Goal: Task Accomplishment & Management: Use online tool/utility

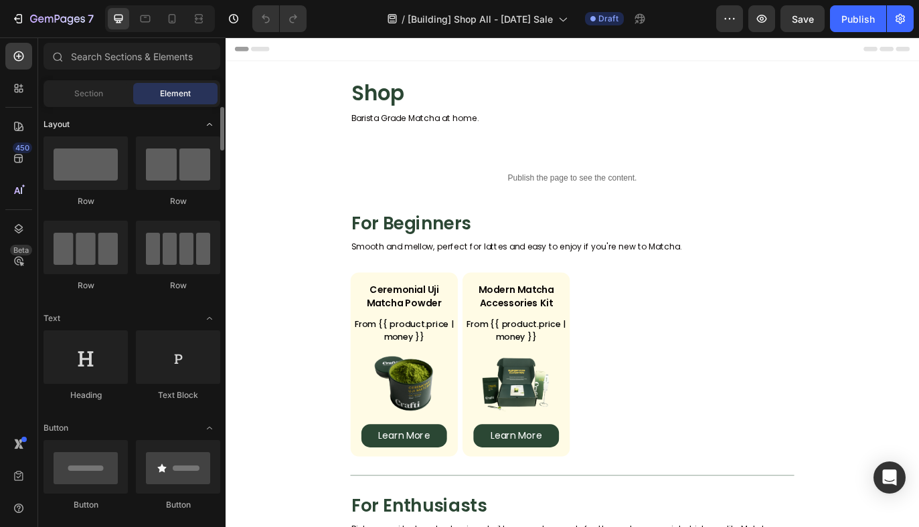
click at [126, 119] on div "Layout" at bounding box center [132, 124] width 177 height 13
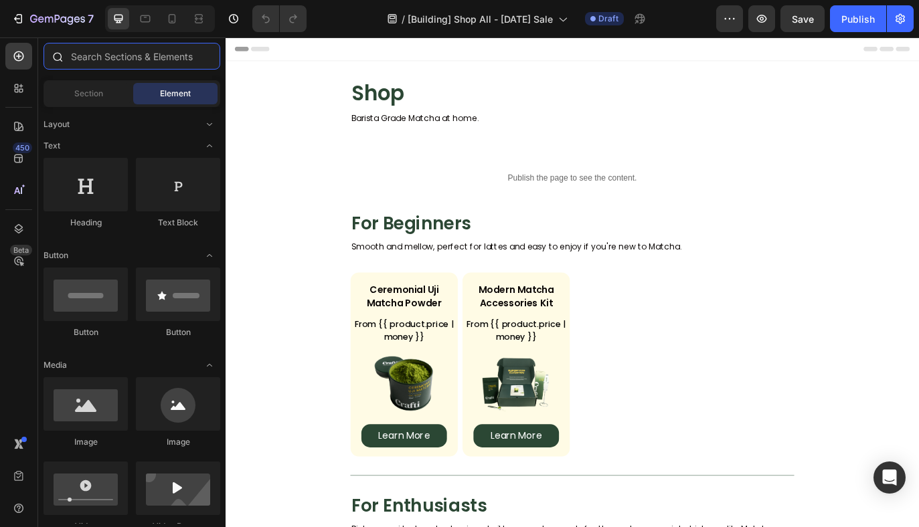
click at [136, 60] on input "text" at bounding box center [132, 56] width 177 height 27
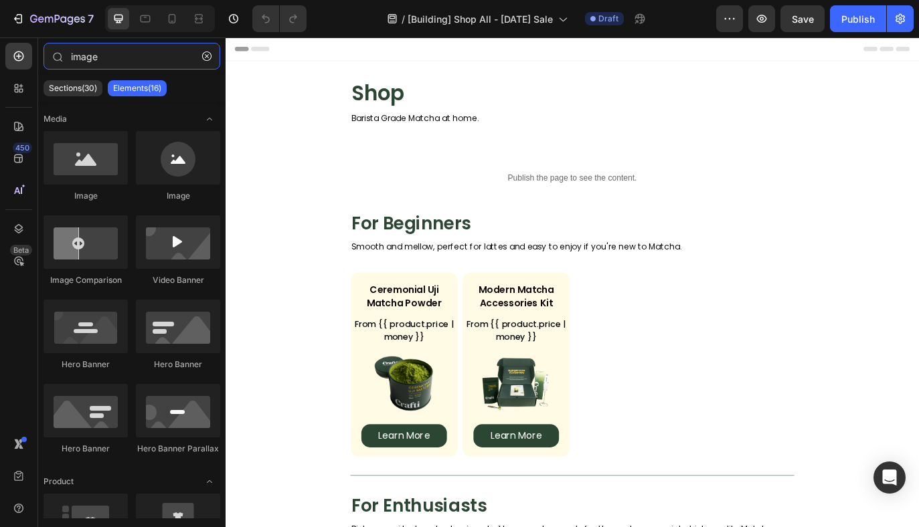
type input "image"
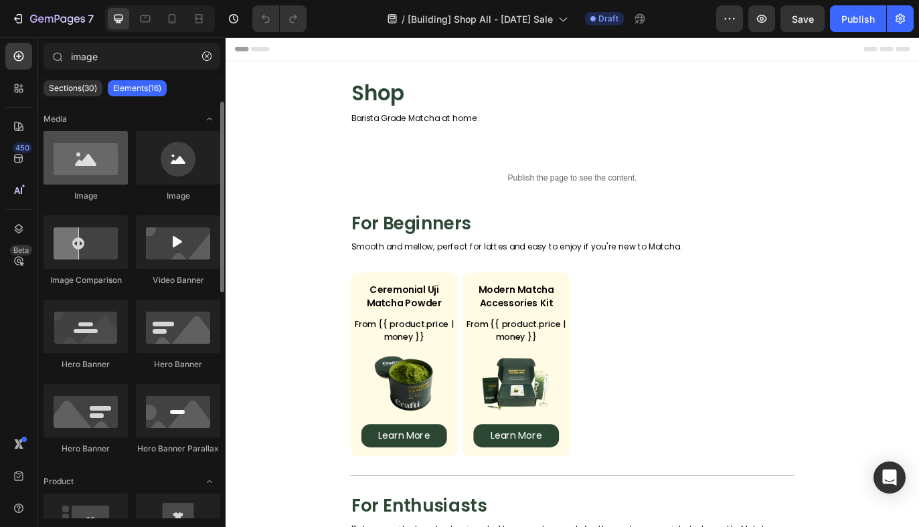
click at [70, 155] on div at bounding box center [86, 158] width 84 height 54
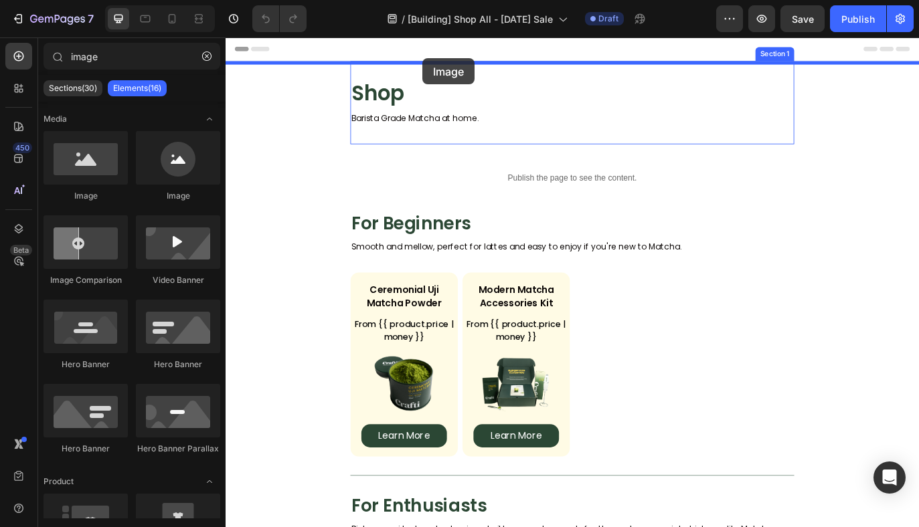
drag, startPoint x: 296, startPoint y: 192, endPoint x: 454, endPoint y: 62, distance: 204.9
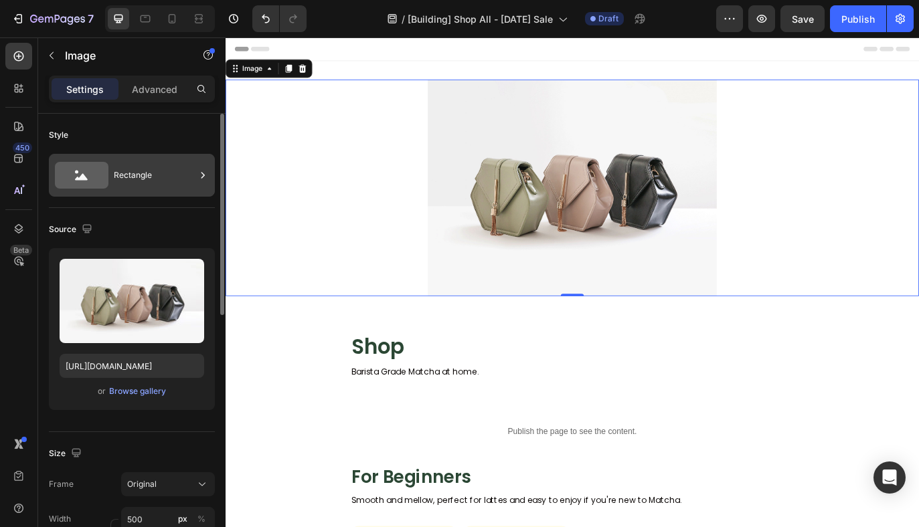
click at [136, 182] on div "Rectangle" at bounding box center [155, 175] width 82 height 31
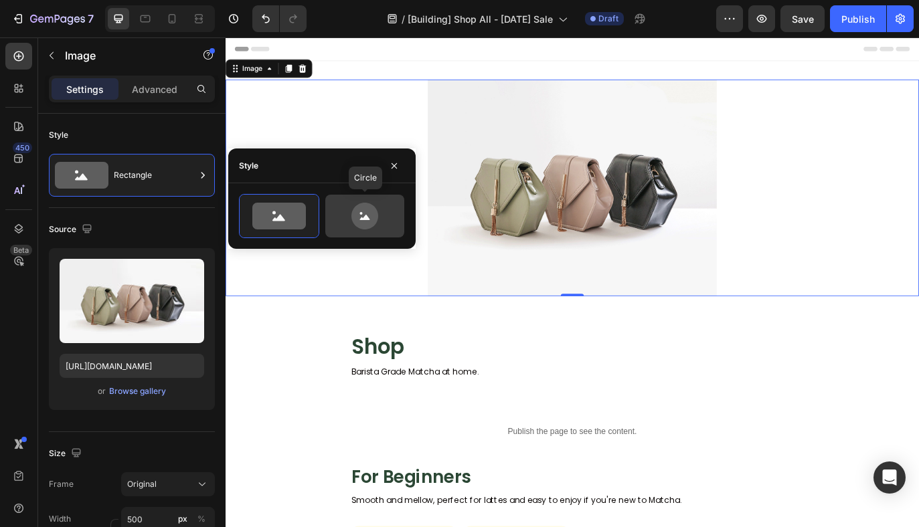
click at [372, 219] on icon at bounding box center [364, 216] width 27 height 27
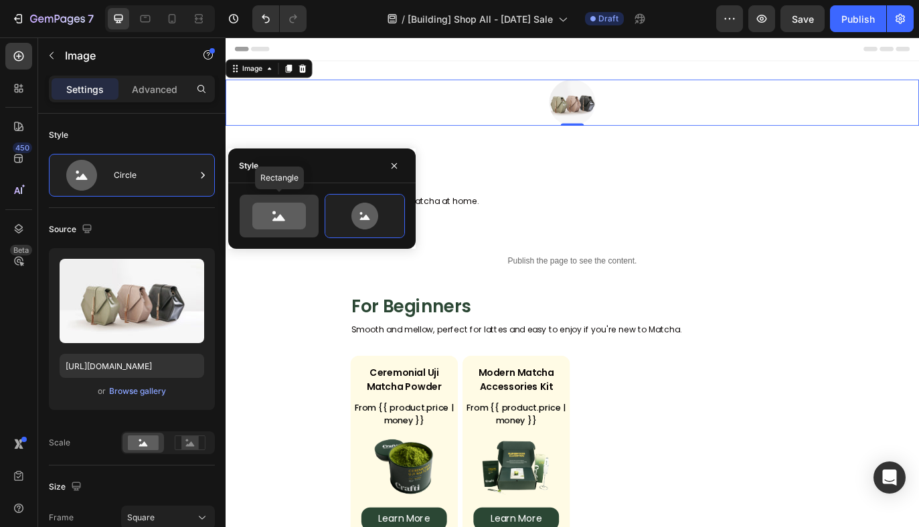
click at [289, 218] on icon at bounding box center [279, 216] width 54 height 27
type input "100"
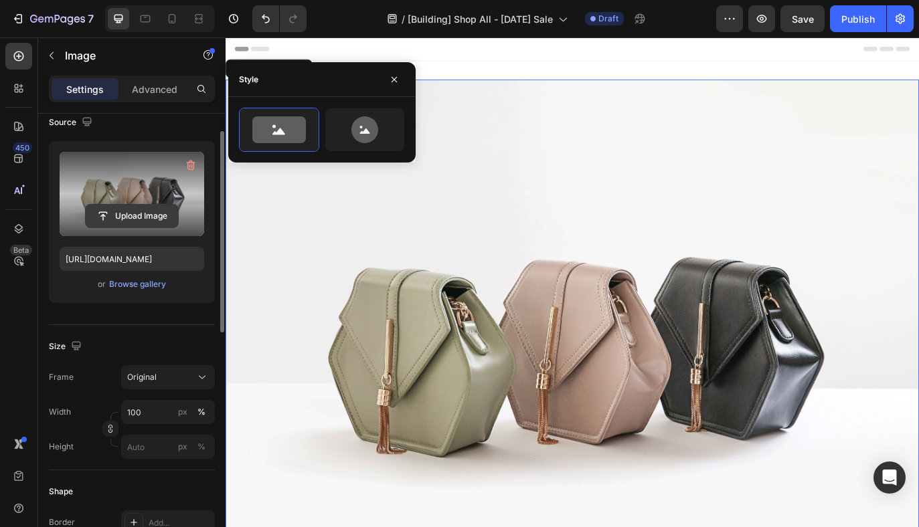
scroll to position [175, 0]
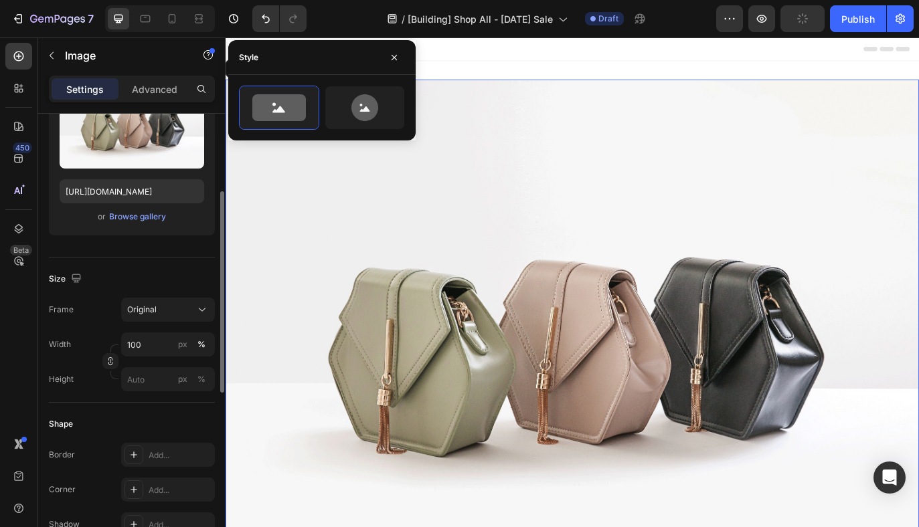
click at [768, 330] on img at bounding box center [627, 387] width 803 height 602
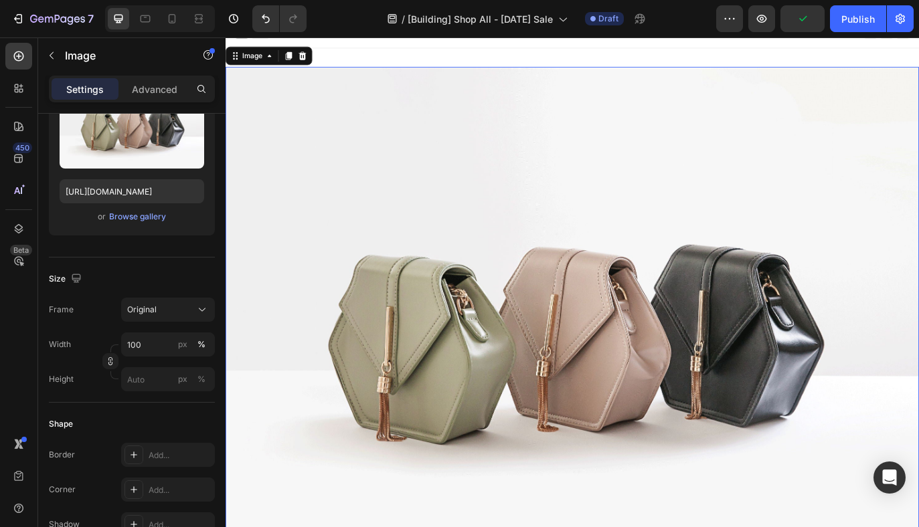
scroll to position [0, 0]
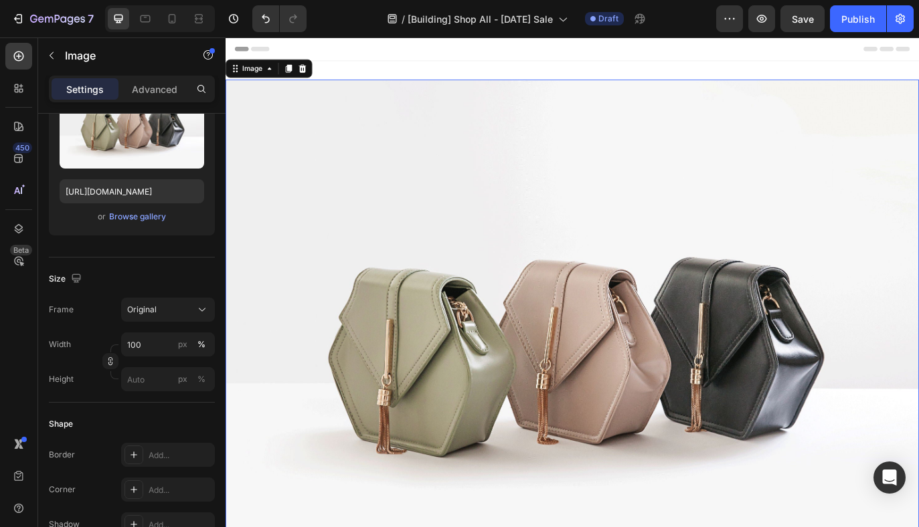
click at [521, 273] on img at bounding box center [627, 387] width 803 height 602
click at [126, 218] on div "Browse gallery" at bounding box center [137, 217] width 57 height 12
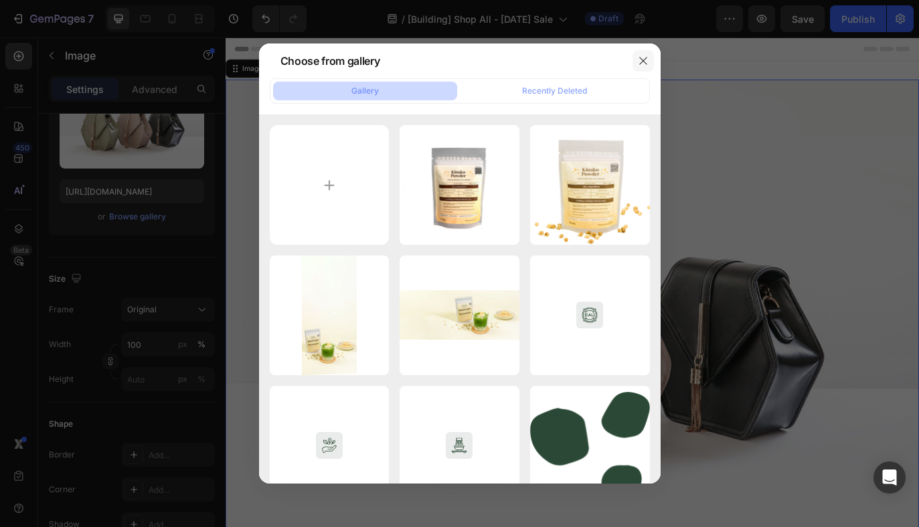
click at [643, 58] on icon "button" at bounding box center [643, 61] width 11 height 11
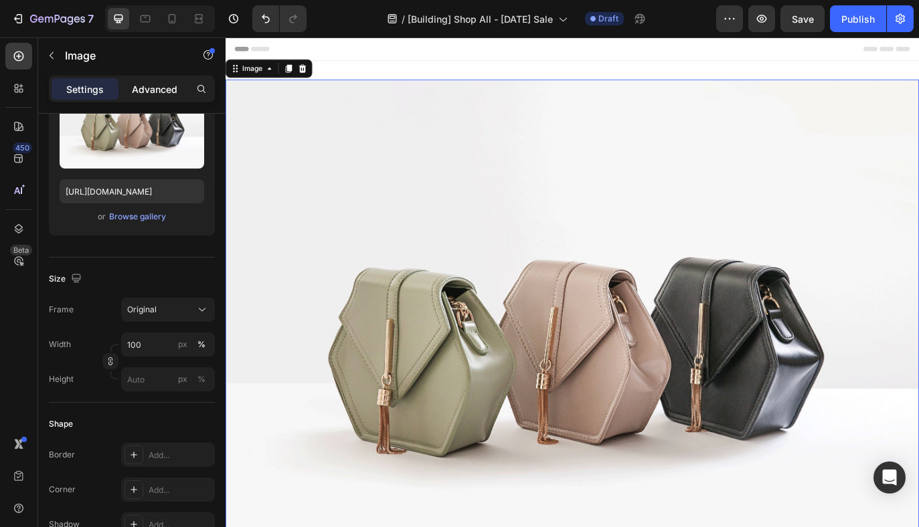
click at [144, 88] on p "Advanced" at bounding box center [155, 89] width 46 height 14
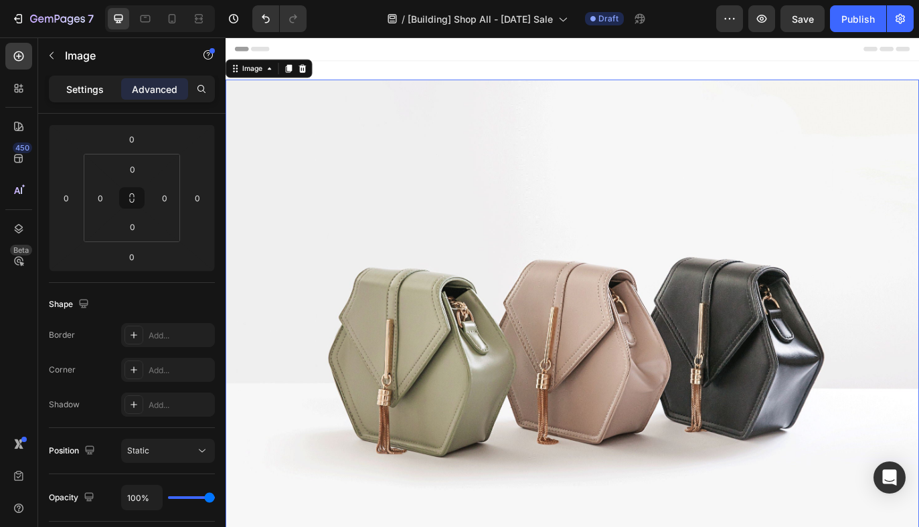
click at [94, 92] on p "Settings" at bounding box center [84, 89] width 37 height 14
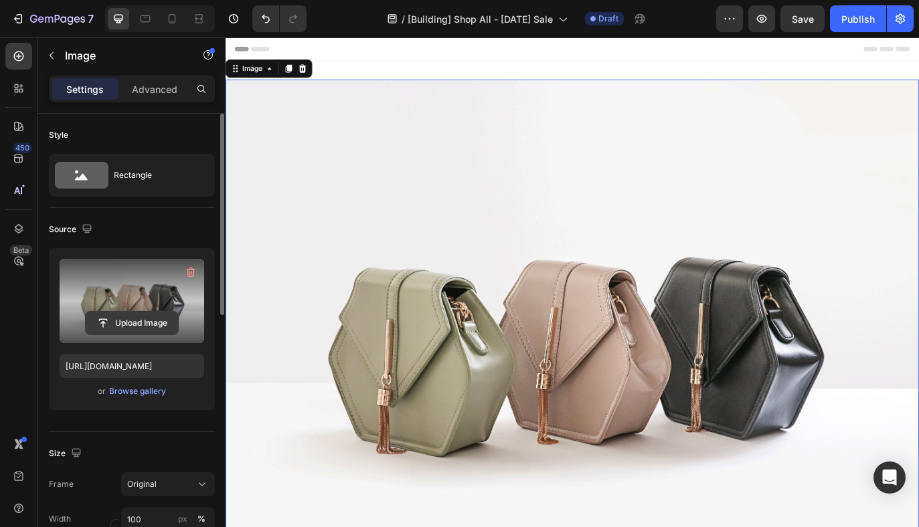
click at [121, 324] on input "file" at bounding box center [132, 323] width 92 height 23
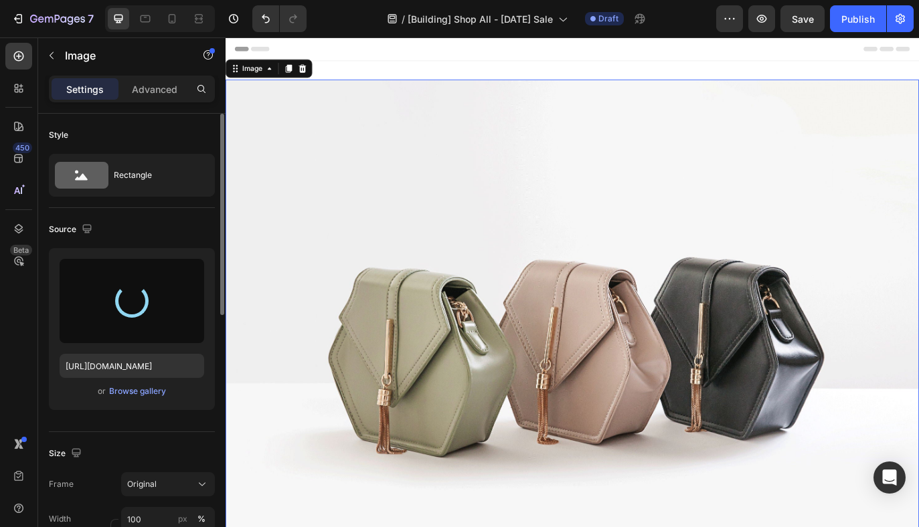
type input "[URL][DOMAIN_NAME]"
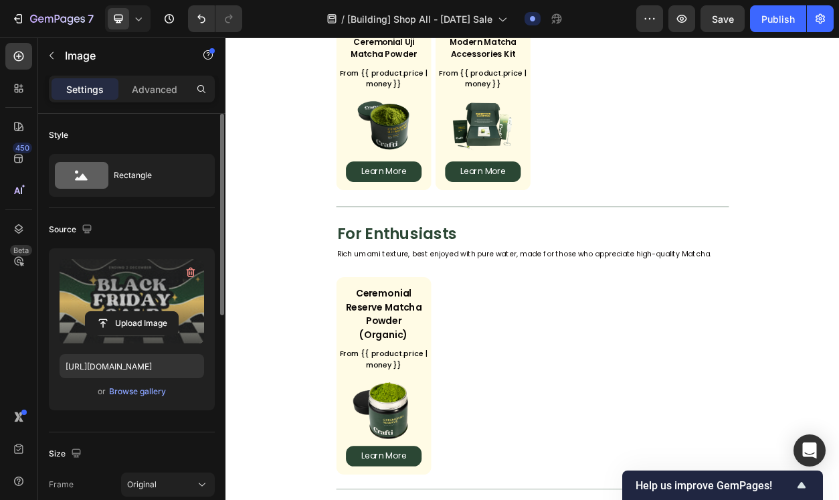
scroll to position [748, 0]
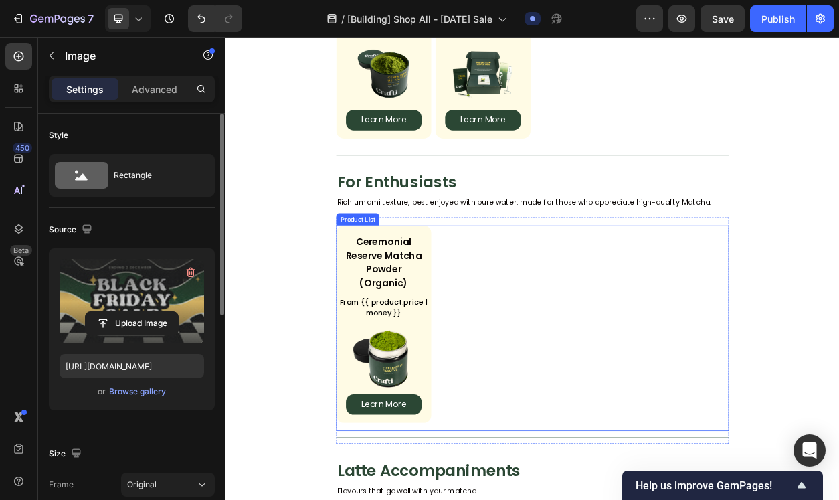
click at [561, 359] on div "Ceremonial Reserve Matcha Powder (Organic) Product Title From {{ product.price …" at bounding box center [627, 413] width 514 height 259
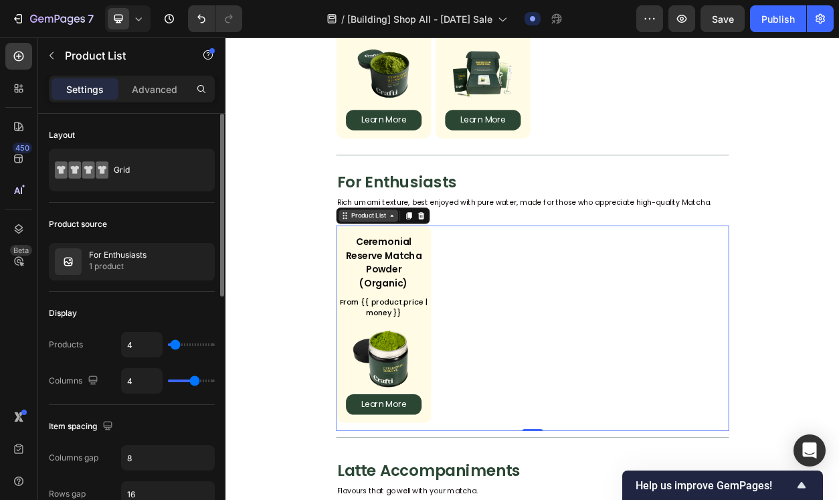
click at [412, 273] on div "Product List" at bounding box center [412, 271] width 51 height 12
click at [329, 282] on section "For Enthusiasts Heading Rich umami texture, best enjoyed with pure water, made …" at bounding box center [627, 391] width 664 height 357
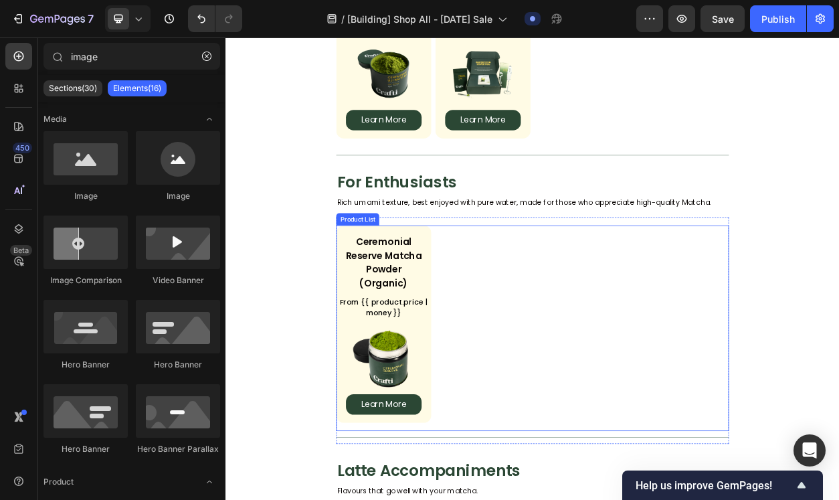
click at [615, 339] on div "Ceremonial Reserve Matcha Powder (Organic) Product Title From {{ product.price …" at bounding box center [627, 413] width 514 height 259
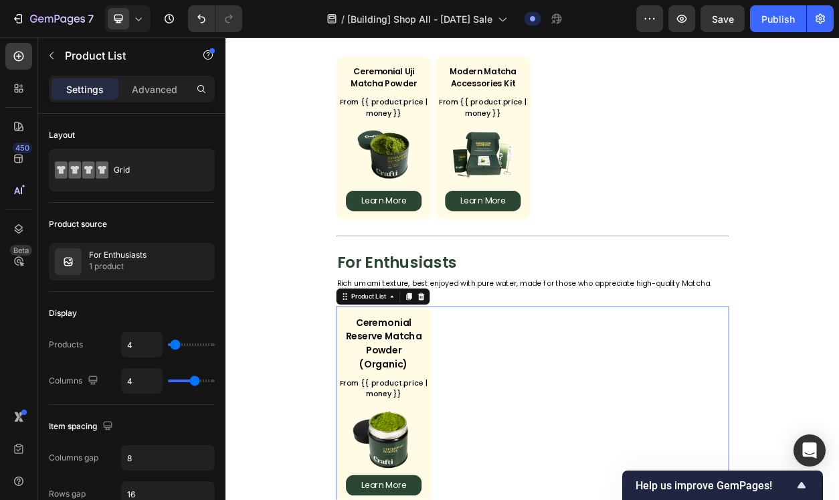
scroll to position [690, 0]
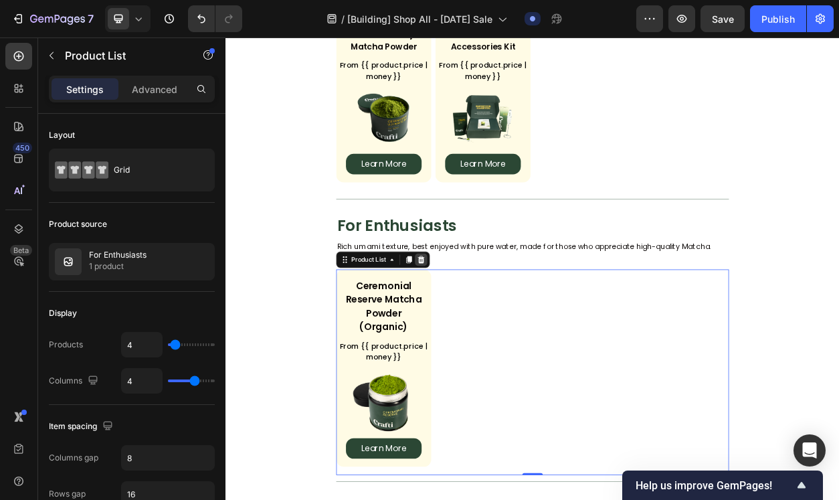
click at [484, 330] on icon at bounding box center [481, 328] width 11 height 11
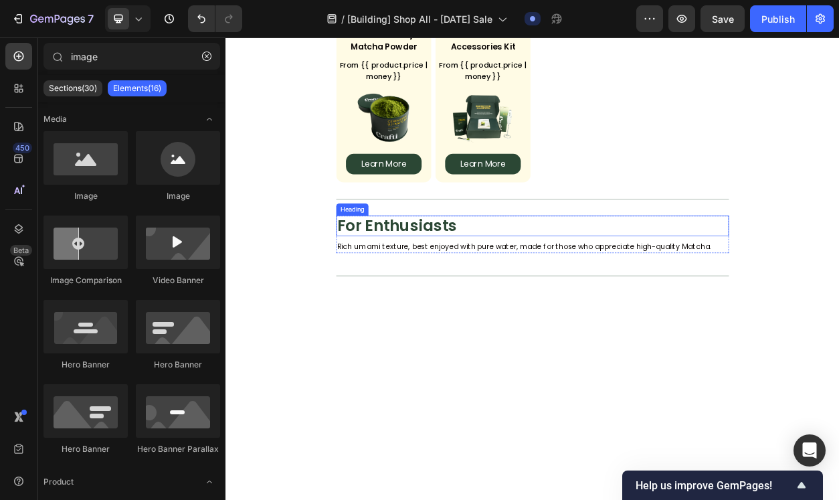
click at [448, 285] on h2 "For Enthusiasts" at bounding box center [627, 284] width 514 height 27
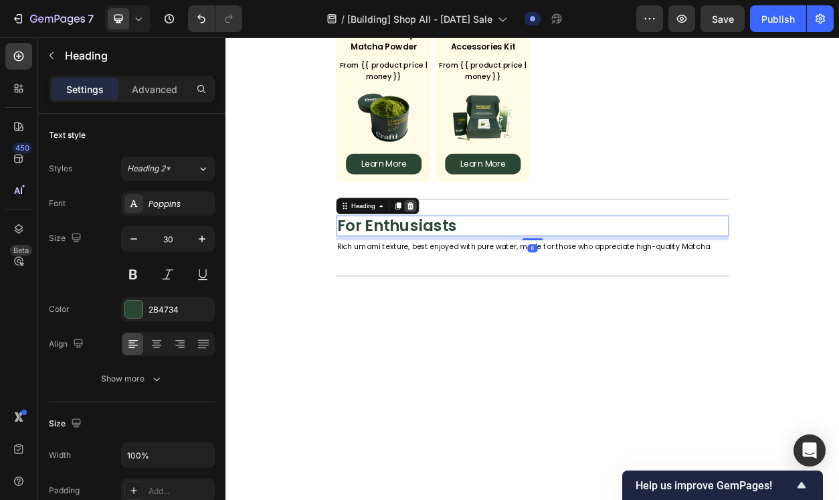
click at [468, 260] on icon at bounding box center [467, 257] width 9 height 9
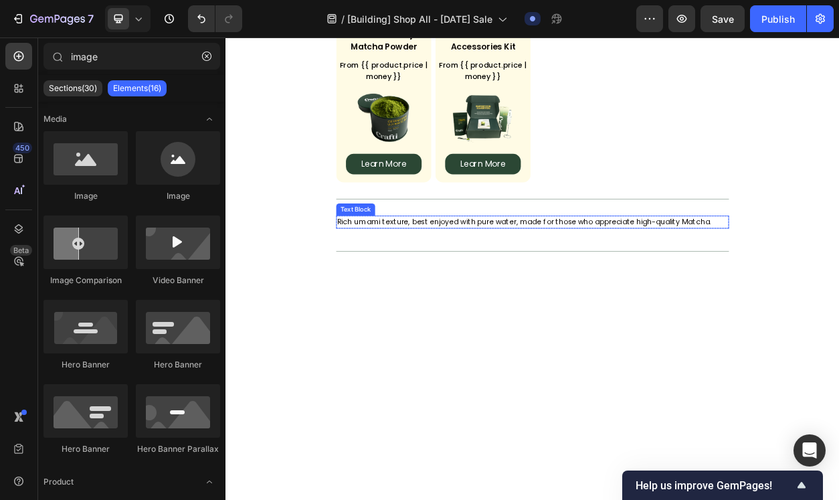
click at [450, 278] on p "Rich umami texture, best enjoyed with pure water, made for those who appreciate…" at bounding box center [626, 279] width 511 height 14
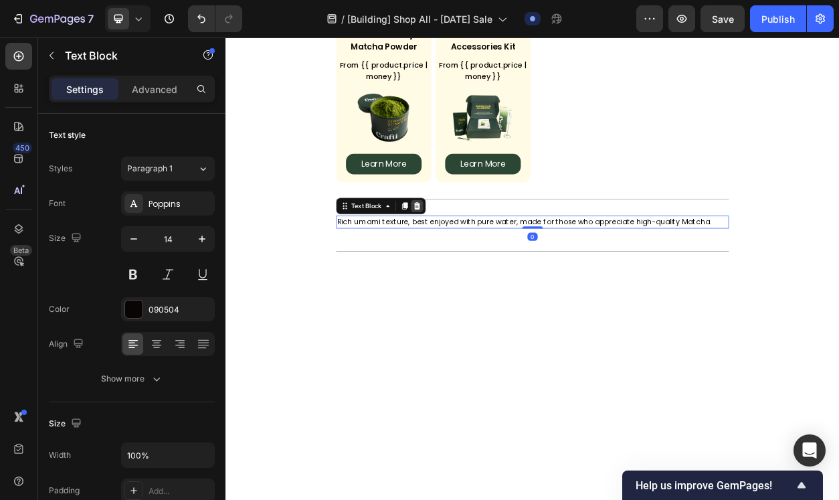
click at [472, 260] on icon at bounding box center [476, 257] width 9 height 9
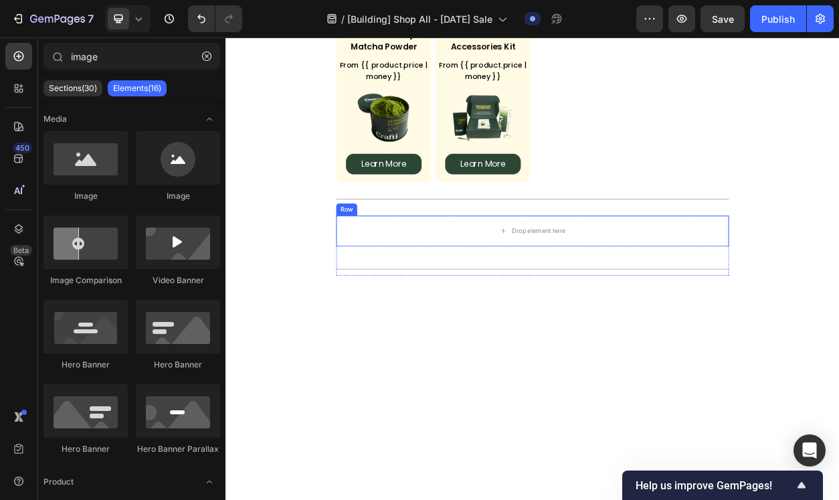
click at [379, 267] on div "For Beginners Heading Smooth and mellow, perfect for lattes and easy to enjoy i…" at bounding box center [627, 465] width 803 height 2180
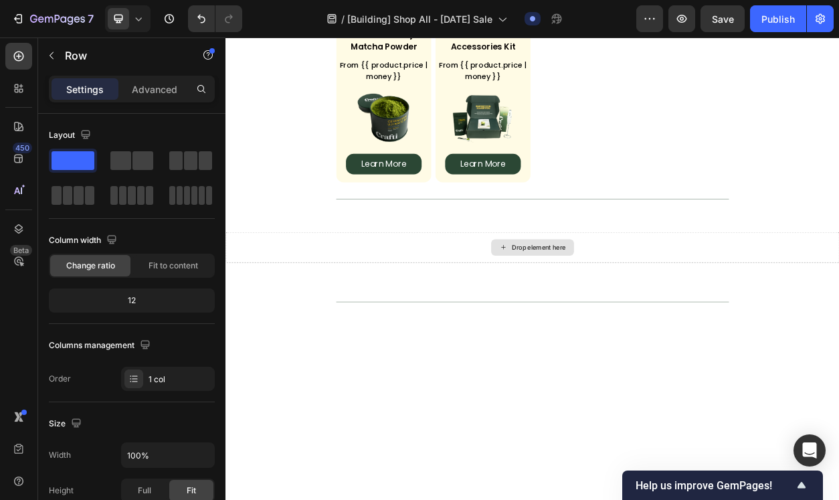
click at [422, 314] on div "Drop element here" at bounding box center [627, 312] width 803 height 40
click at [202, 21] on icon "Undo/Redo" at bounding box center [201, 18] width 13 height 13
click at [24, 228] on icon at bounding box center [18, 228] width 13 height 13
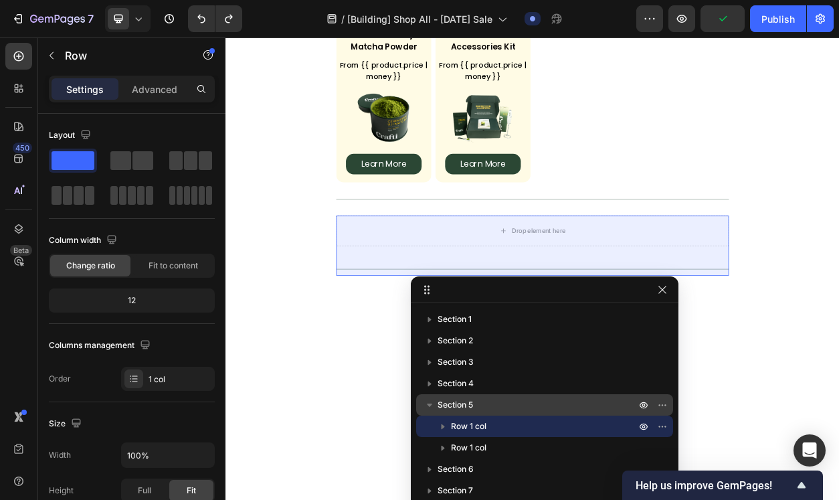
click at [475, 404] on p "Section 5" at bounding box center [538, 404] width 201 height 13
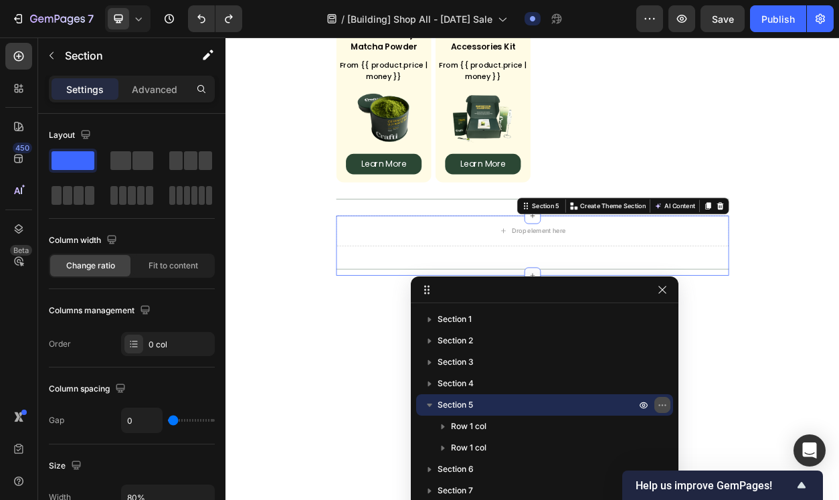
click at [659, 407] on icon "button" at bounding box center [662, 405] width 11 height 11
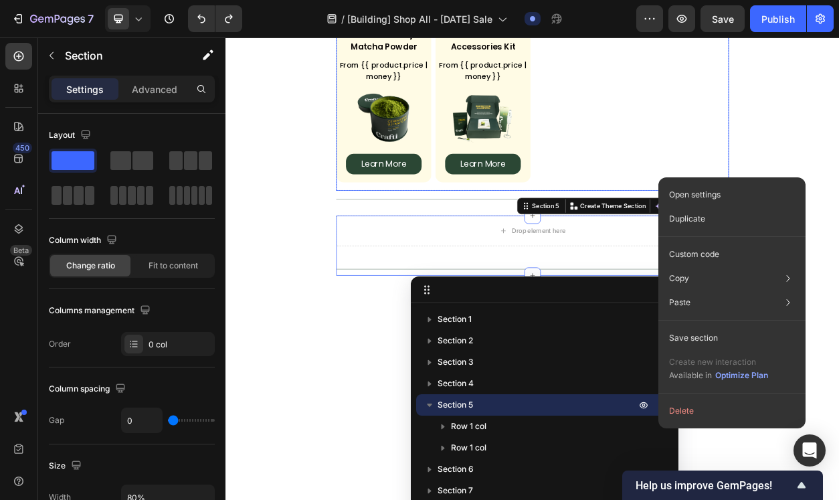
click at [438, 226] on div "Ceremonial Uji Matcha Powder Product Title From {{ product.price | money }} Cus…" at bounding box center [627, 126] width 514 height 224
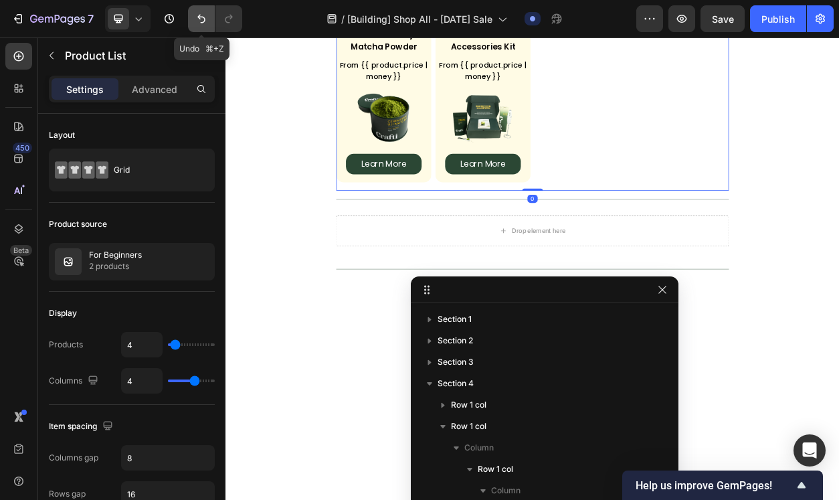
click at [194, 23] on button "Undo/Redo" at bounding box center [201, 18] width 27 height 27
click at [197, 23] on icon "Undo/Redo" at bounding box center [201, 18] width 13 height 13
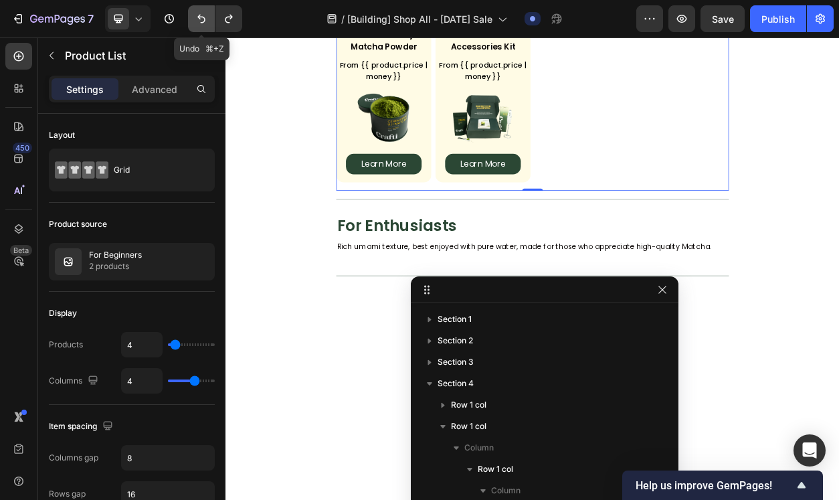
click at [197, 23] on icon "Undo/Redo" at bounding box center [201, 18] width 13 height 13
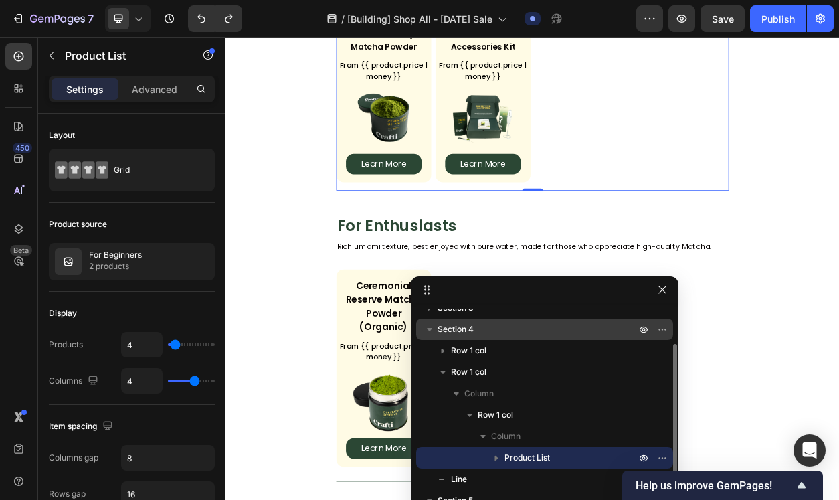
scroll to position [52, 0]
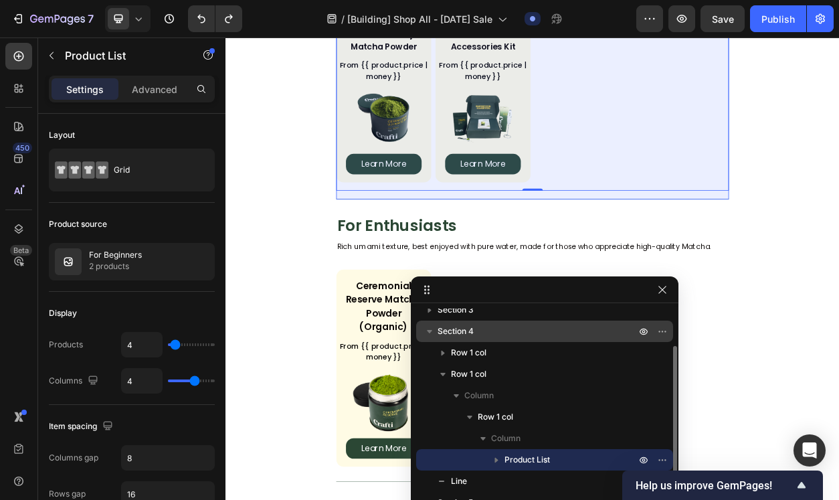
click at [428, 331] on icon "button" at bounding box center [429, 331] width 5 height 3
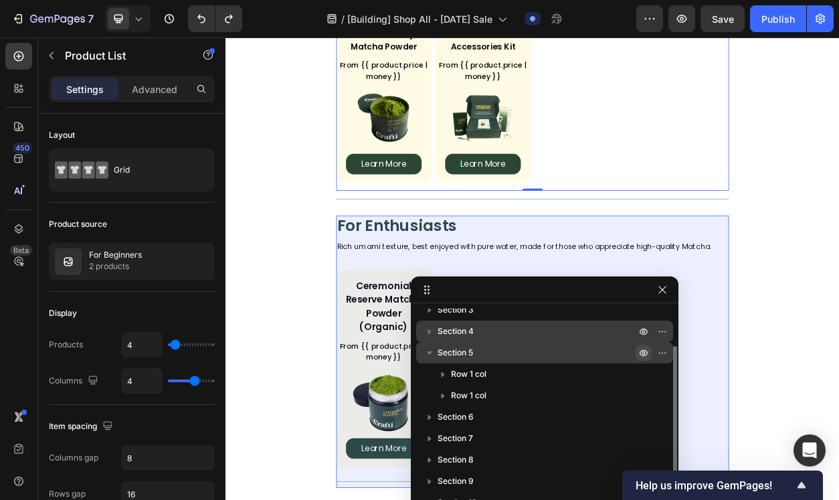
click at [645, 353] on icon "button" at bounding box center [643, 352] width 11 height 11
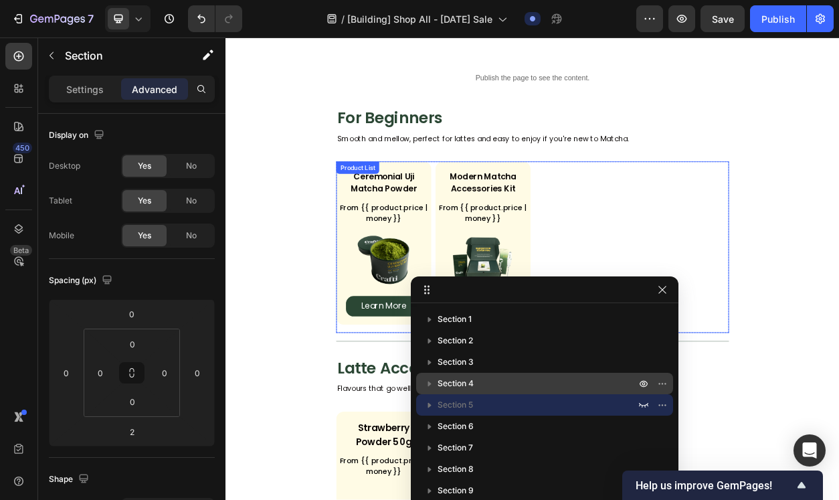
scroll to position [501, 0]
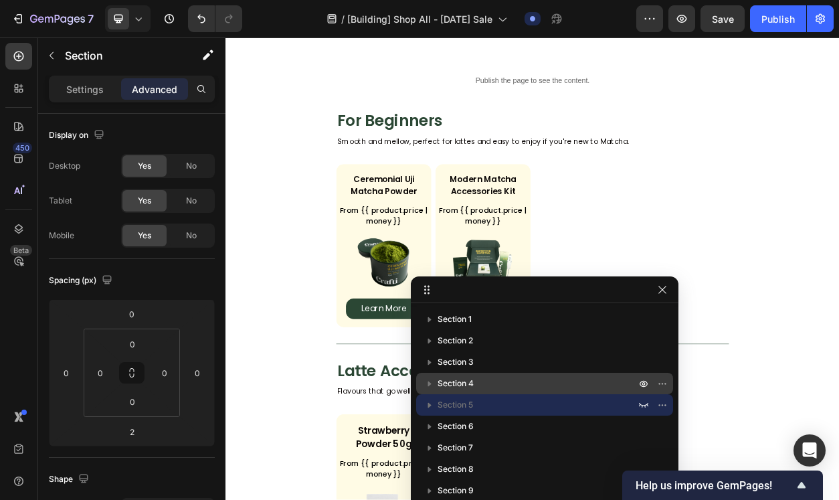
click at [918, 181] on section "For Beginners Heading Smooth and mellow, perfect for lattes and easy to enjoy i…" at bounding box center [627, 286] width 664 height 306
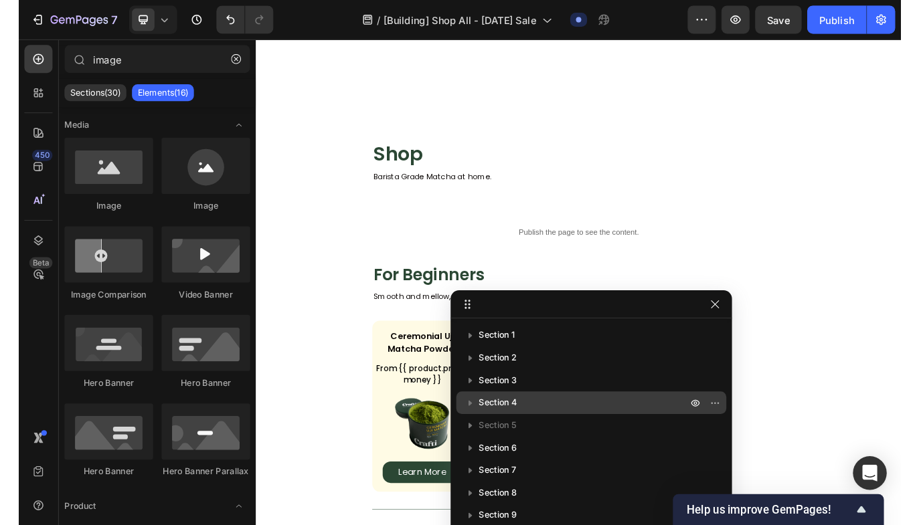
scroll to position [318, 0]
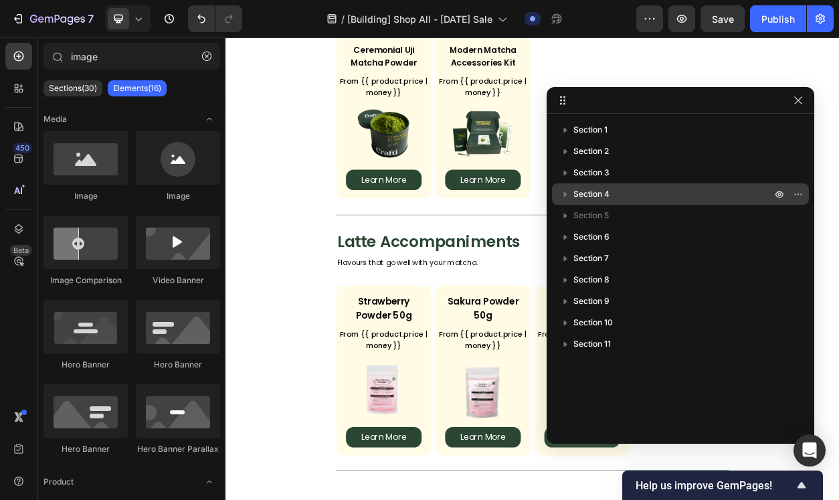
drag, startPoint x: 530, startPoint y: 285, endPoint x: 754, endPoint y: 89, distance: 297.8
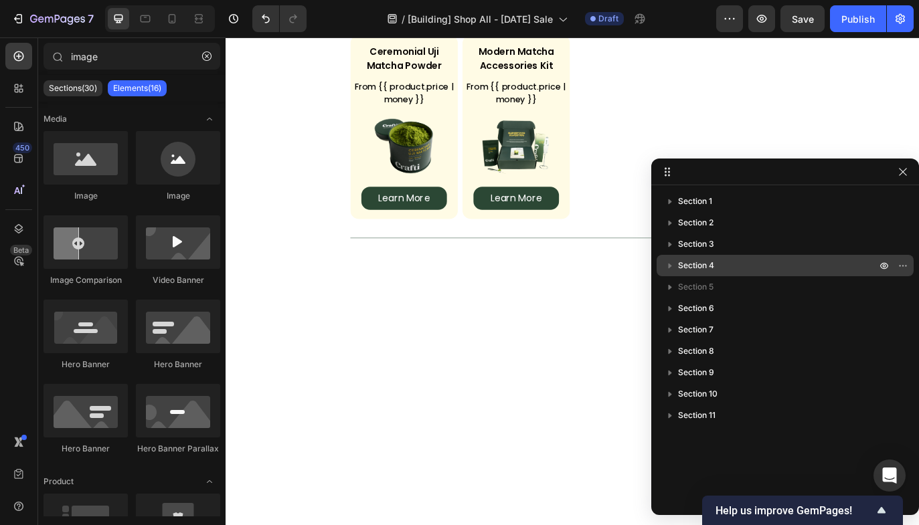
drag, startPoint x: 711, startPoint y: 107, endPoint x: 876, endPoint y: 179, distance: 180.4
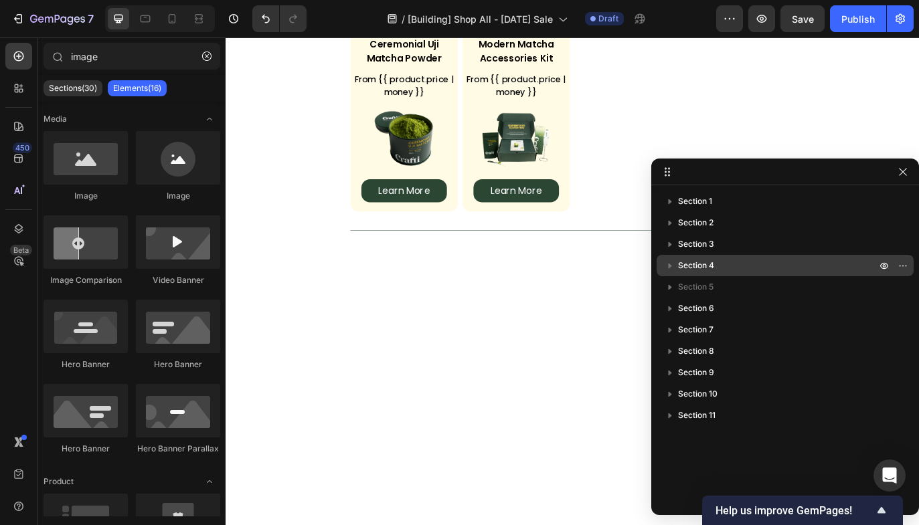
scroll to position [326, 0]
click at [596, 262] on div "For Beginners Heading Smooth and mellow, perfect for lattes and easy to enjoy i…" at bounding box center [627, 109] width 514 height 306
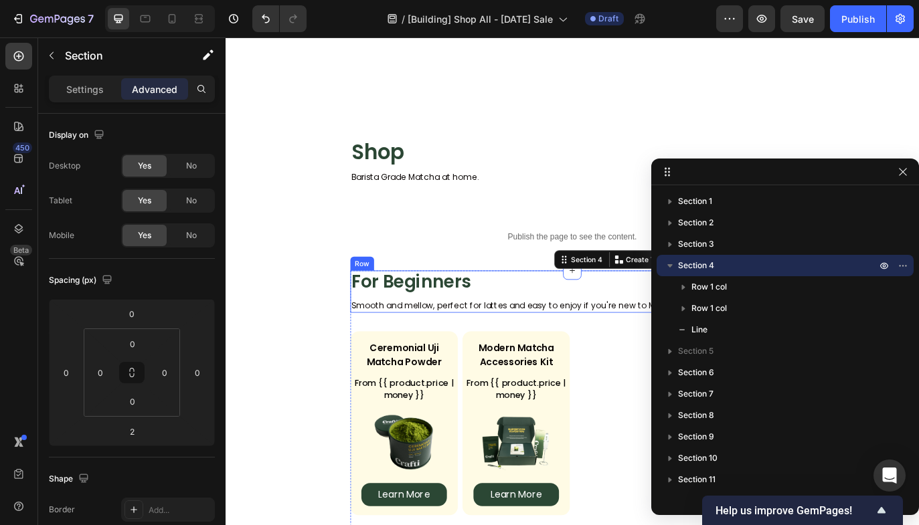
scroll to position [843, 0]
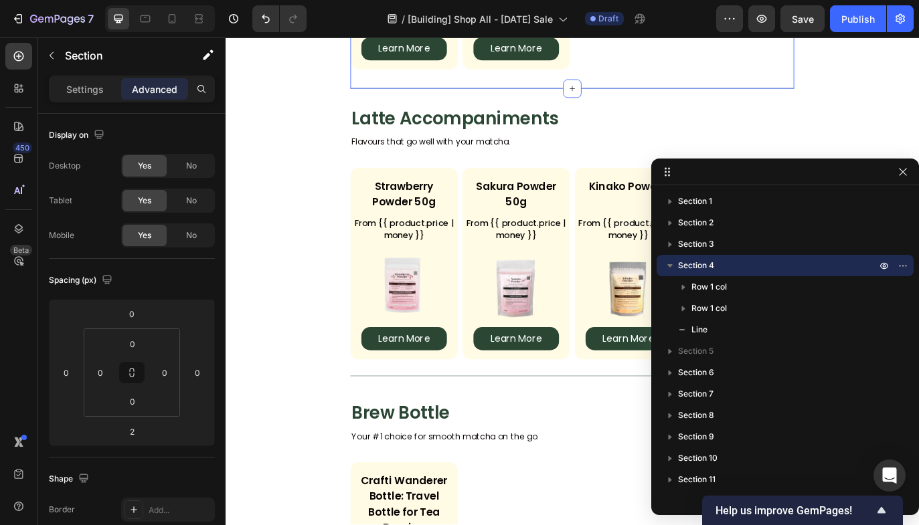
click at [283, 383] on div "For Beginners Heading Smooth and mellow, perfect for lattes and easy to enjoy i…" at bounding box center [627, 263] width 803 height 2083
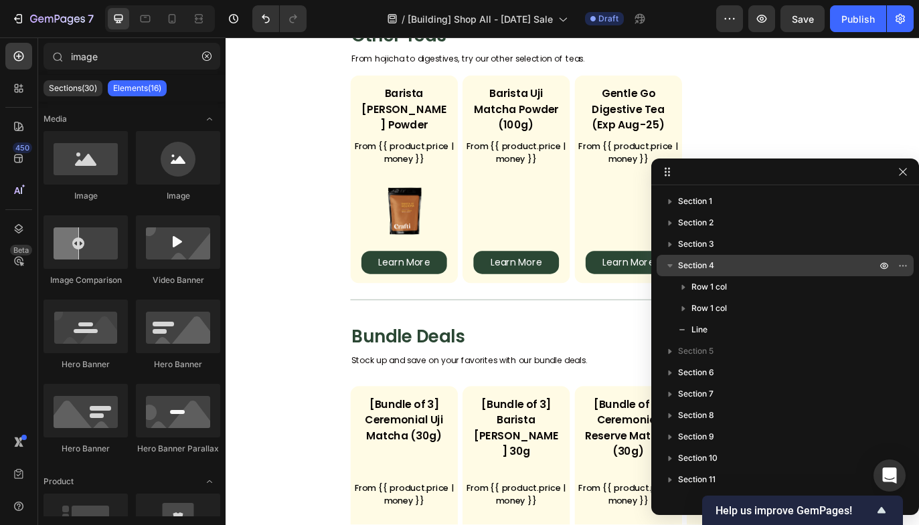
scroll to position [1674, 0]
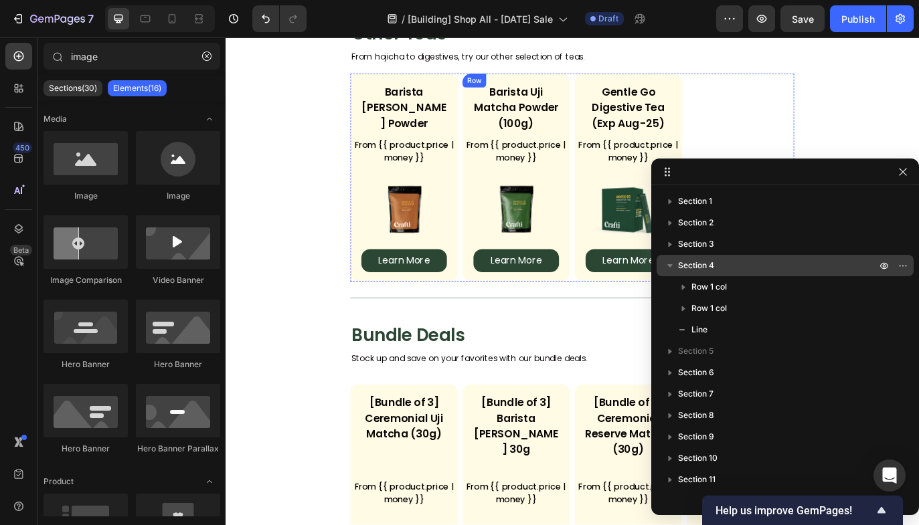
click at [597, 187] on div "Barista Uji Matcha Powder (100g) Product Title From {{ product.price | money }}…" at bounding box center [562, 200] width 124 height 241
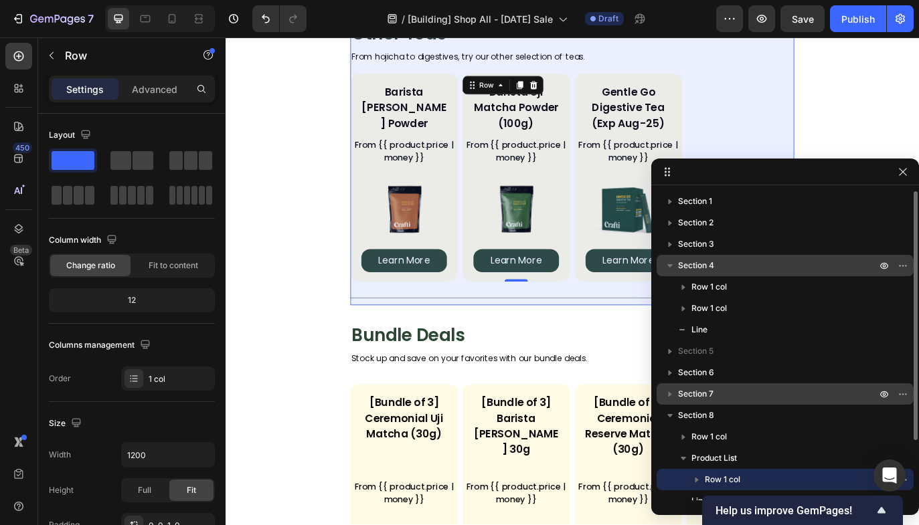
scroll to position [76, 0]
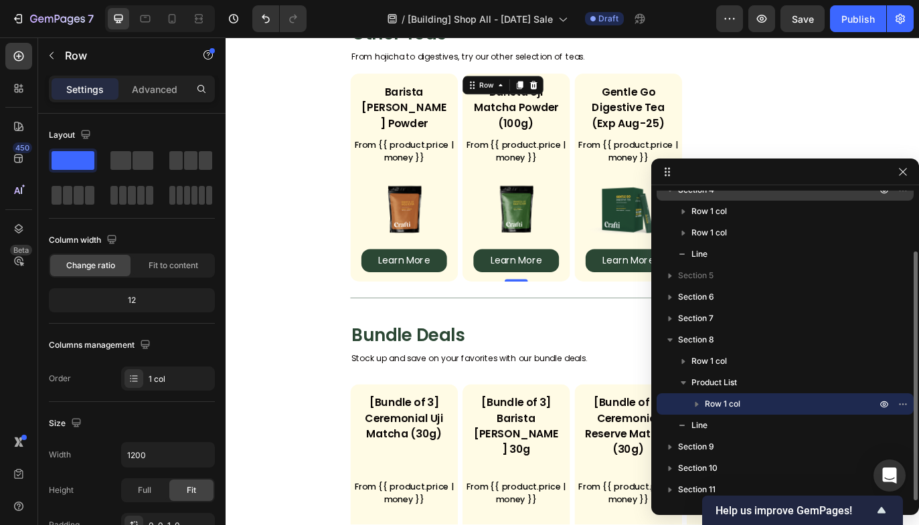
click at [695, 406] on icon "button" at bounding box center [696, 404] width 13 height 13
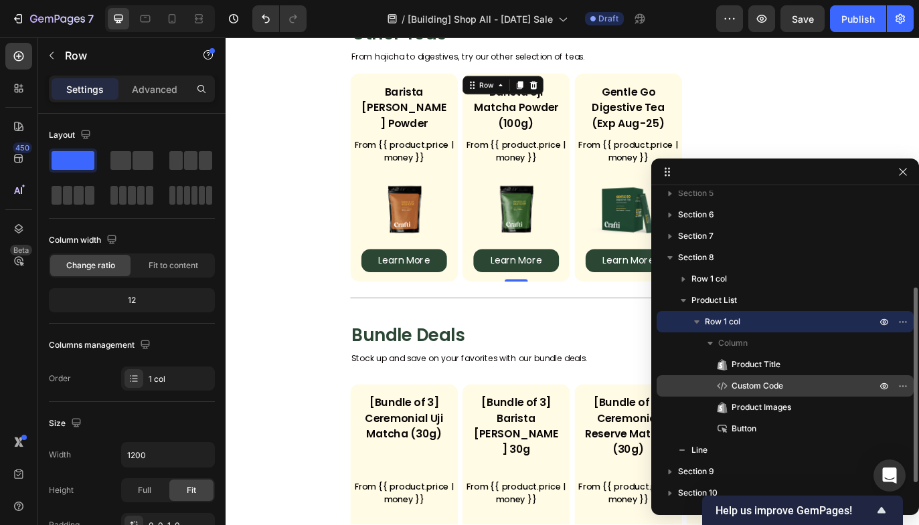
scroll to position [155, 0]
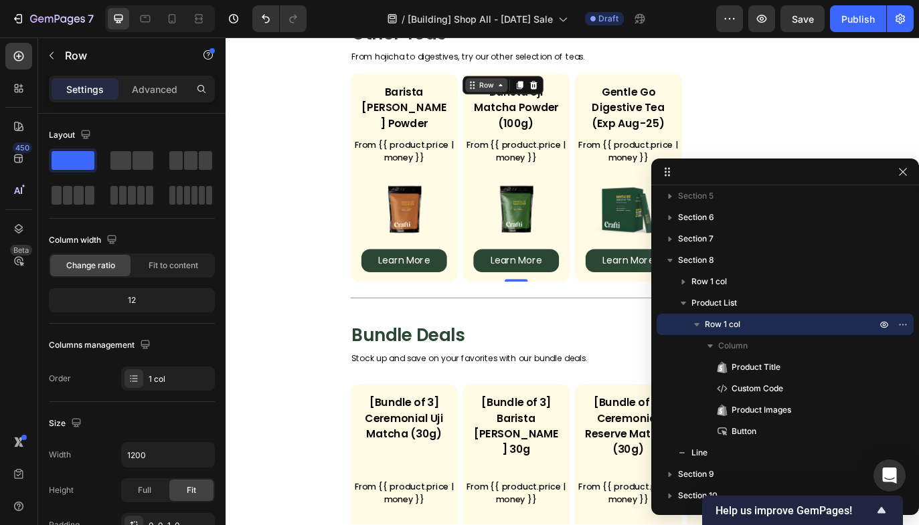
click at [517, 98] on div "Row" at bounding box center [528, 93] width 22 height 12
click at [542, 98] on icon at bounding box center [544, 93] width 11 height 11
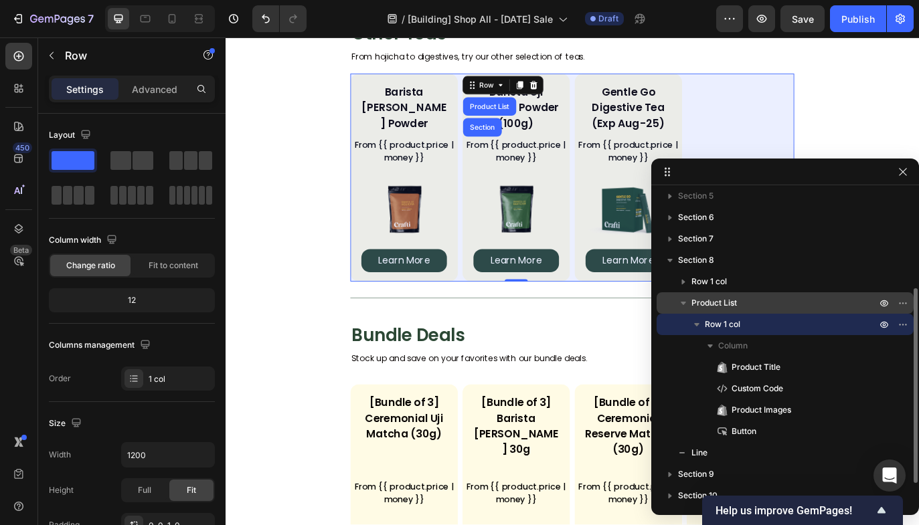
click at [722, 298] on span "Product List" at bounding box center [714, 302] width 46 height 13
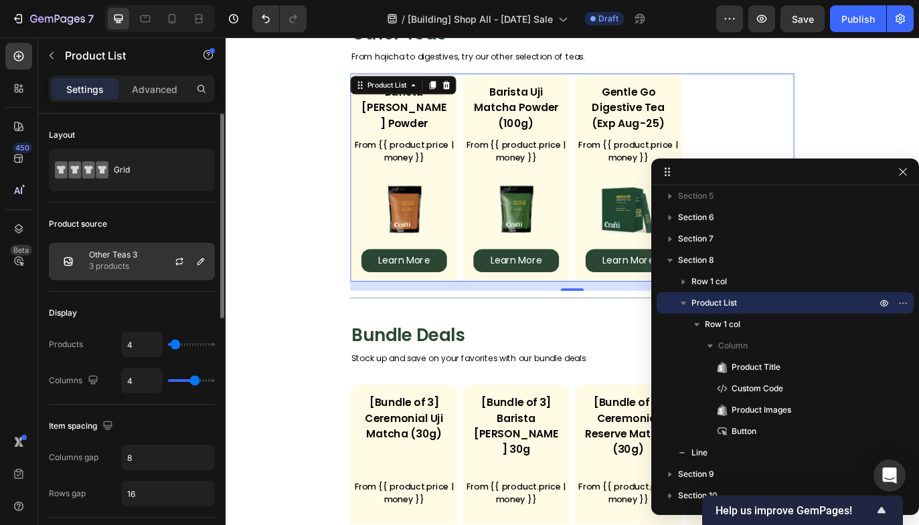
click at [155, 260] on div at bounding box center [184, 262] width 59 height 36
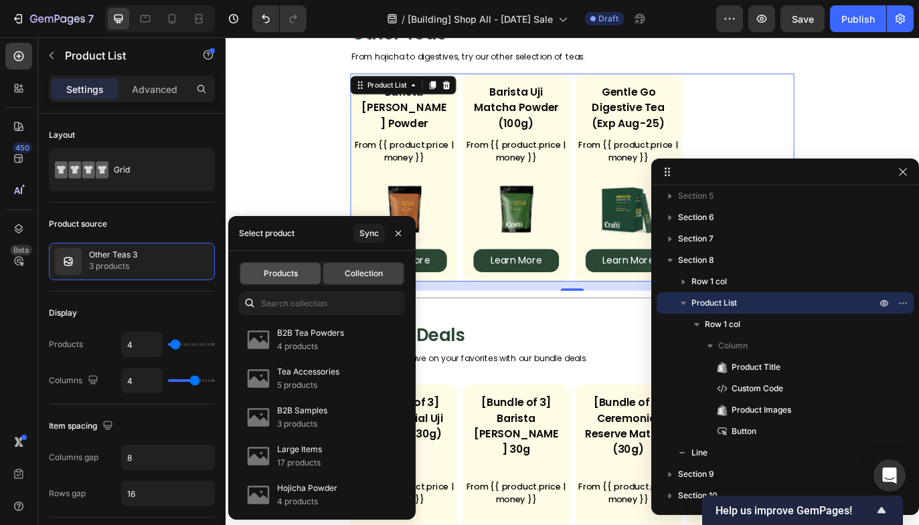
click at [285, 271] on span "Products" at bounding box center [281, 274] width 34 height 12
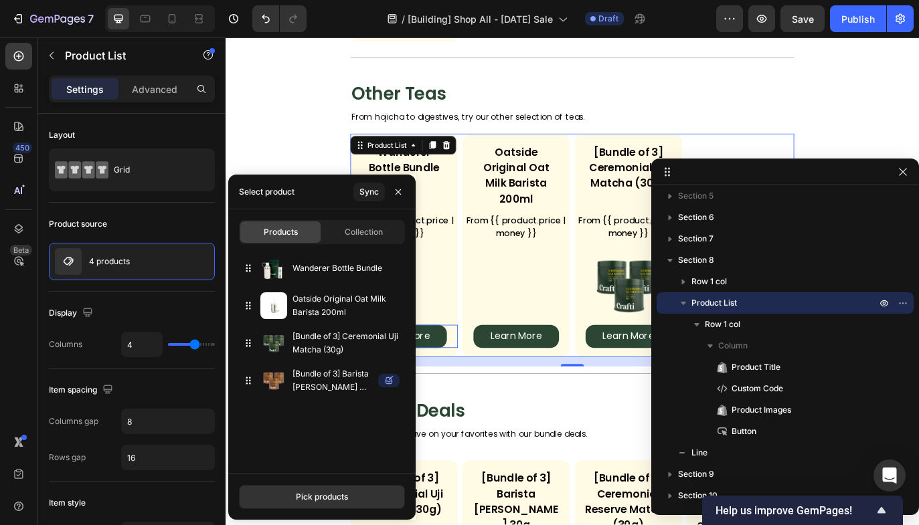
scroll to position [1413, 0]
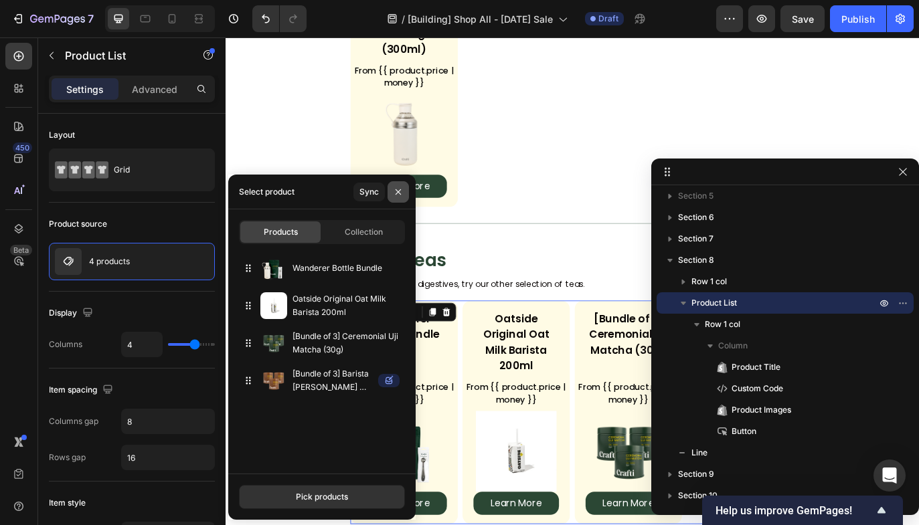
click at [396, 198] on button "button" at bounding box center [397, 191] width 21 height 21
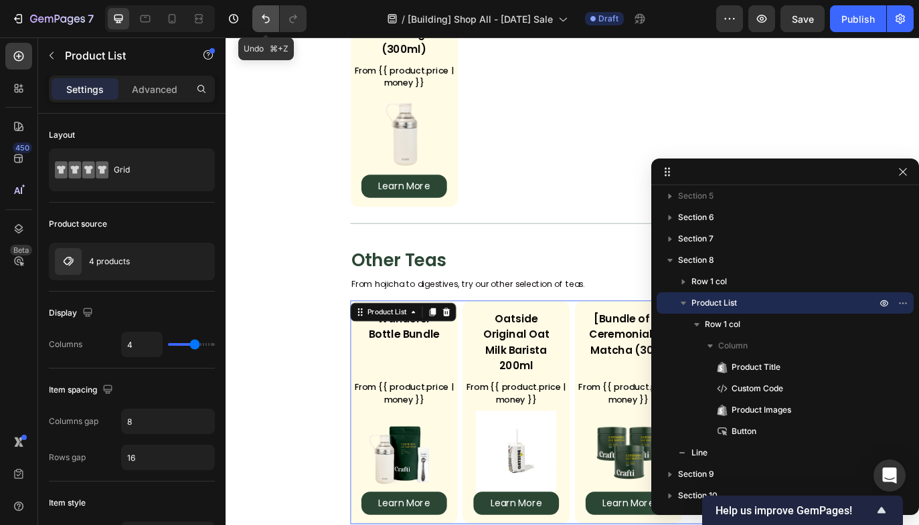
click at [259, 22] on icon "Undo/Redo" at bounding box center [265, 18] width 13 height 13
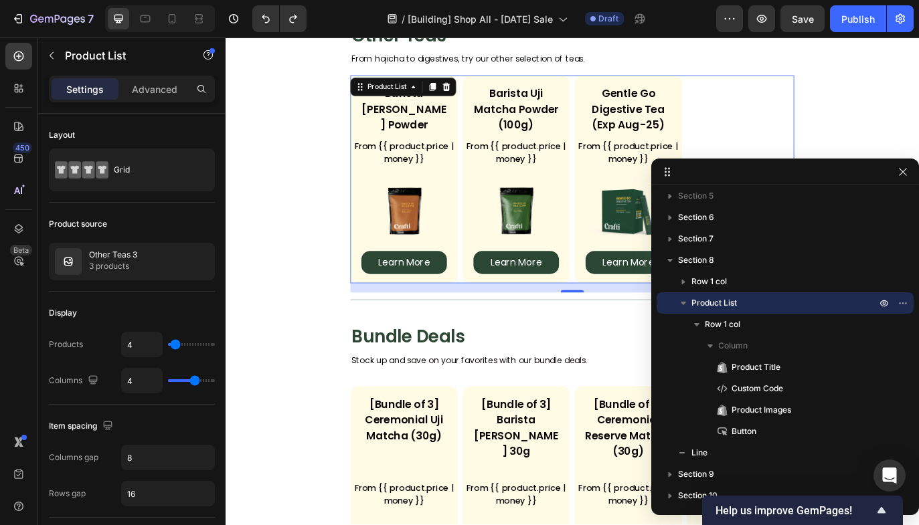
scroll to position [1676, 0]
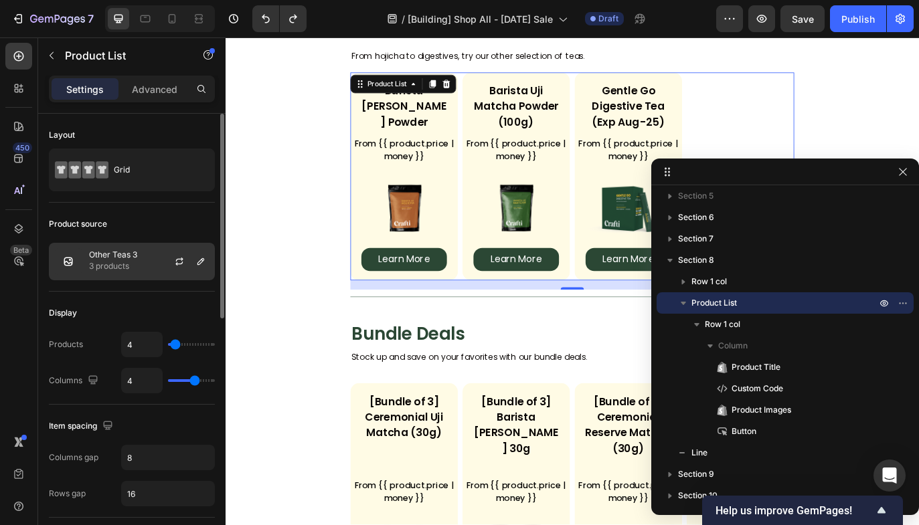
click at [133, 256] on p "Other Teas 3" at bounding box center [113, 254] width 48 height 9
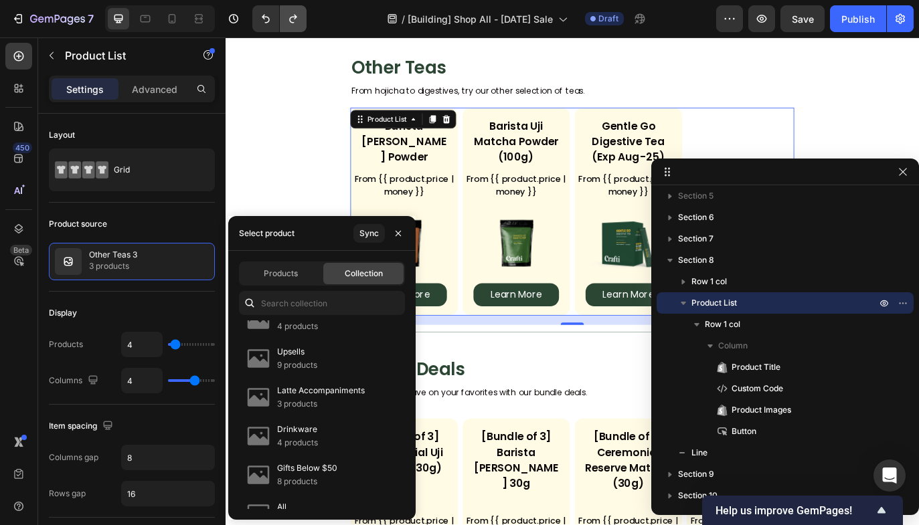
scroll to position [1633, 0]
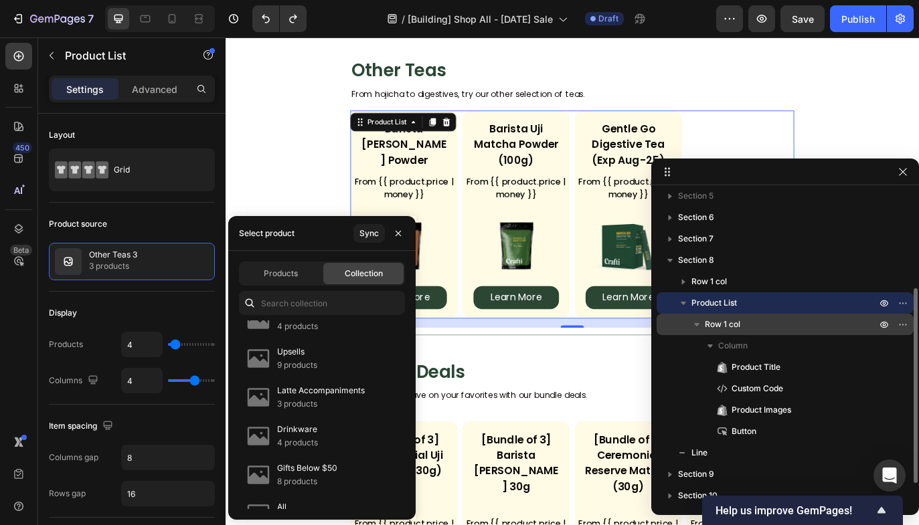
click at [729, 325] on span "Row 1 col" at bounding box center [722, 324] width 35 height 13
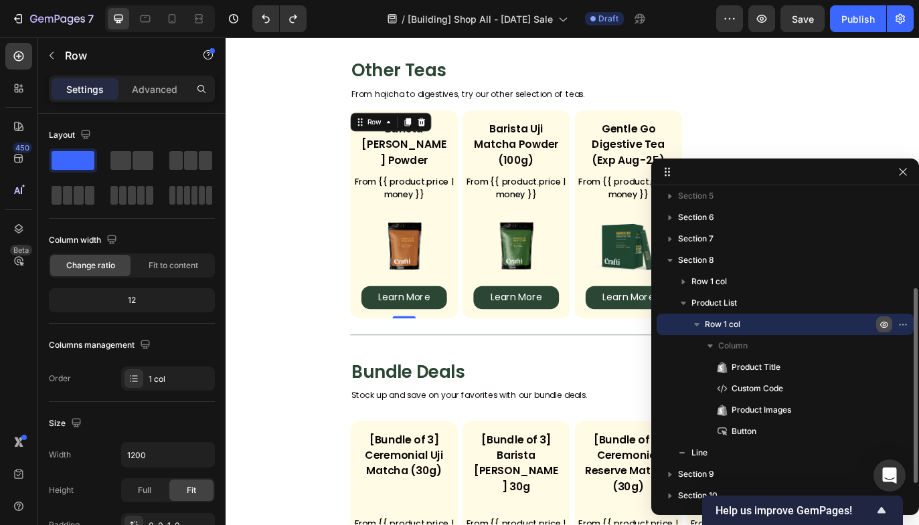
click at [885, 324] on icon "button" at bounding box center [884, 324] width 11 height 11
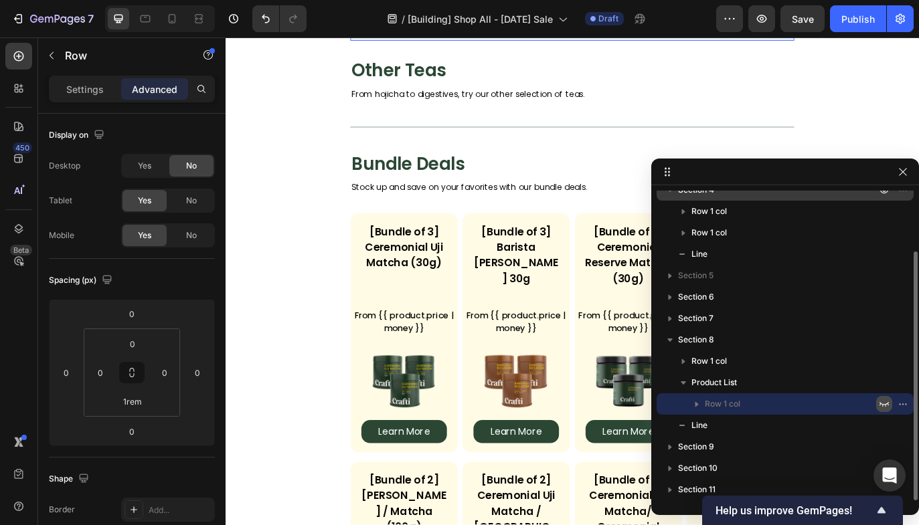
scroll to position [76, 0]
click at [885, 324] on button "button" at bounding box center [884, 319] width 16 height 16
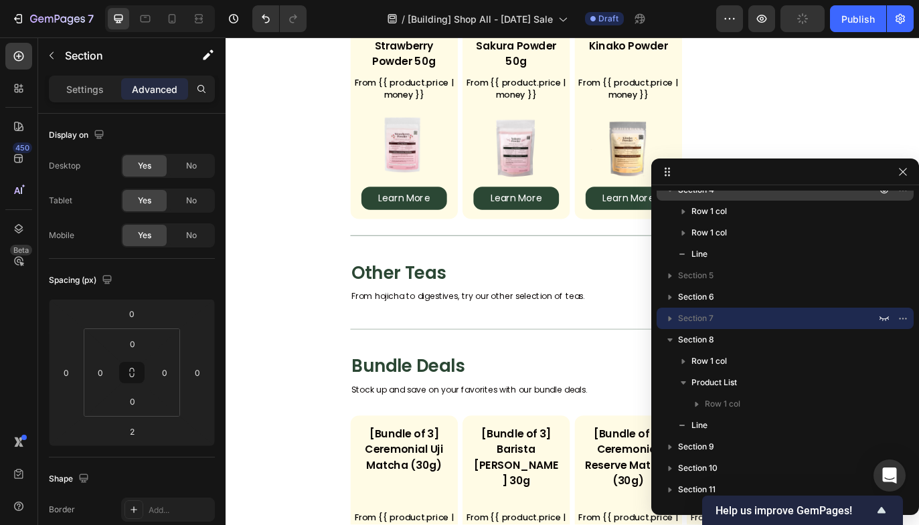
scroll to position [1005, 0]
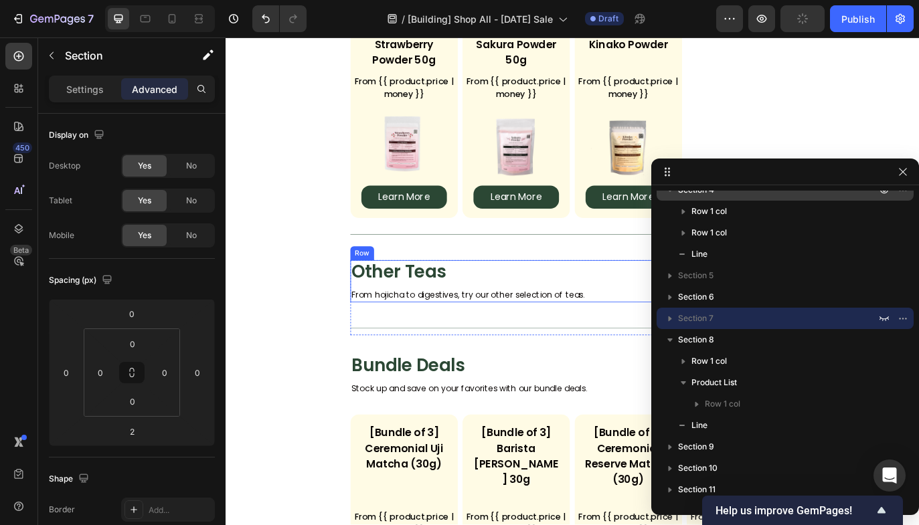
click at [543, 323] on div "Other Teas Heading From hojicha to digestives, try our other selection of teas.…" at bounding box center [627, 320] width 514 height 49
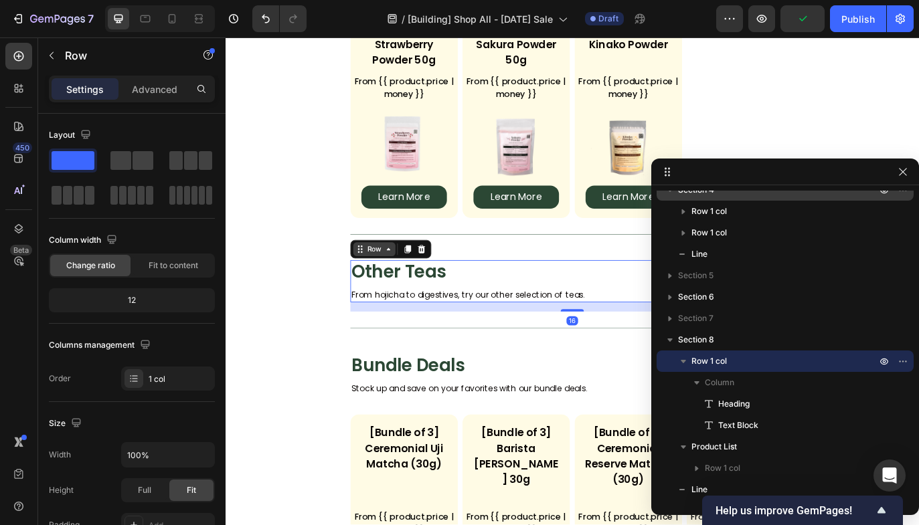
click at [395, 286] on div "Row" at bounding box center [398, 283] width 22 height 12
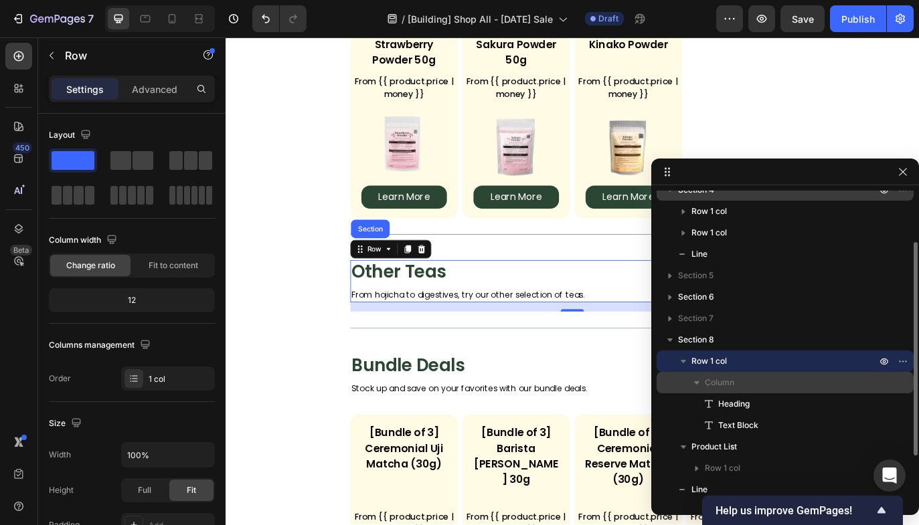
click at [873, 382] on p "Column" at bounding box center [792, 382] width 174 height 13
click at [865, 382] on p "Column" at bounding box center [792, 382] width 174 height 13
click at [881, 361] on icon "button" at bounding box center [884, 361] width 11 height 11
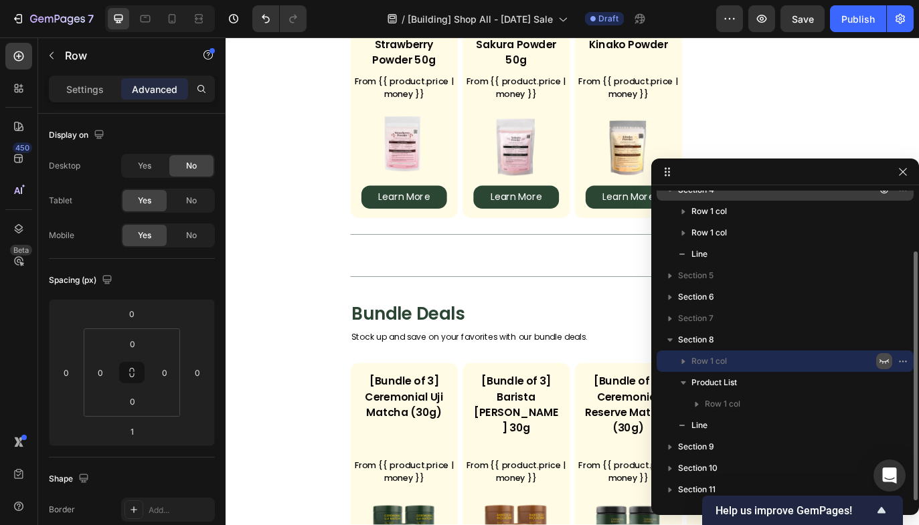
click at [881, 361] on icon "button" at bounding box center [884, 361] width 11 height 11
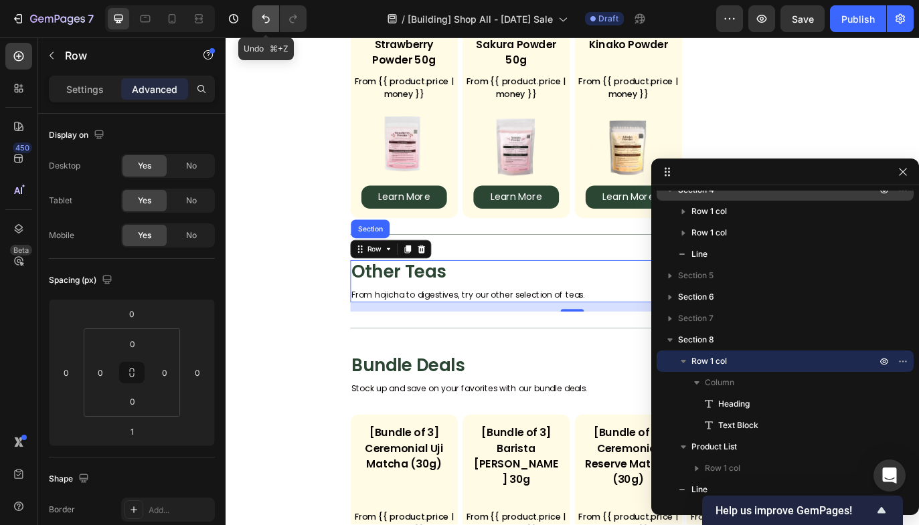
click at [265, 19] on icon "Undo/Redo" at bounding box center [265, 18] width 13 height 13
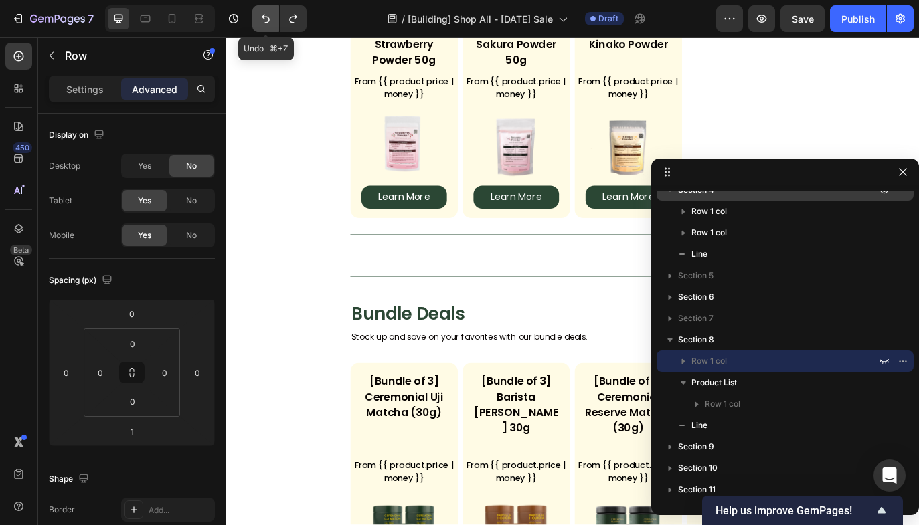
click at [265, 19] on icon "Undo/Redo" at bounding box center [265, 18] width 13 height 13
click at [267, 19] on icon "Undo/Redo" at bounding box center [265, 18] width 13 height 13
click at [266, 21] on icon "Undo/Redo" at bounding box center [265, 18] width 13 height 13
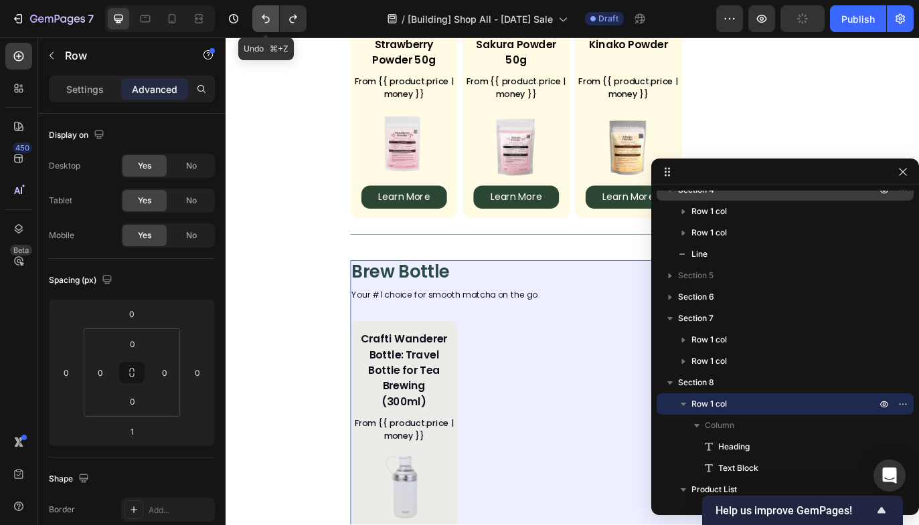
click at [266, 21] on icon "Undo/Redo" at bounding box center [265, 18] width 13 height 13
click at [292, 138] on div "For Enthusiasts Heading Rich umami texture, best enjoyed with pure water, made …" at bounding box center [627, 527] width 803 height 2934
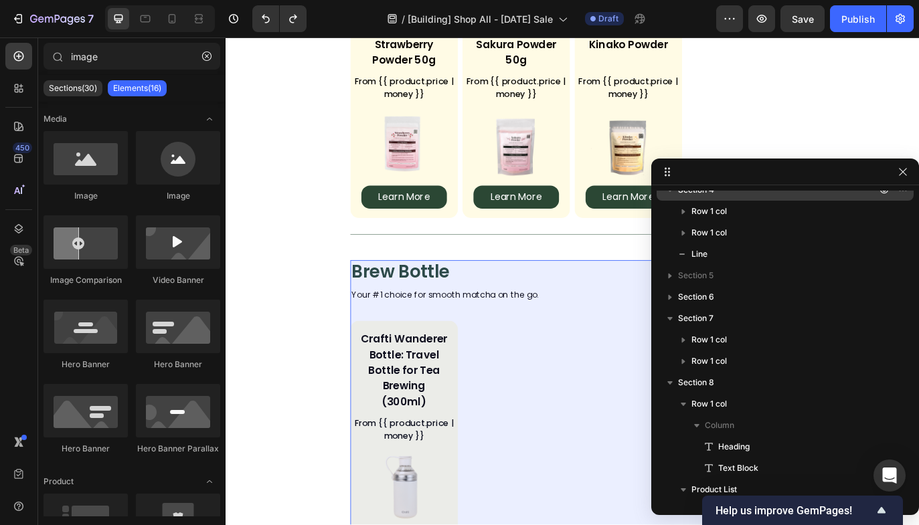
scroll to position [1278, 0]
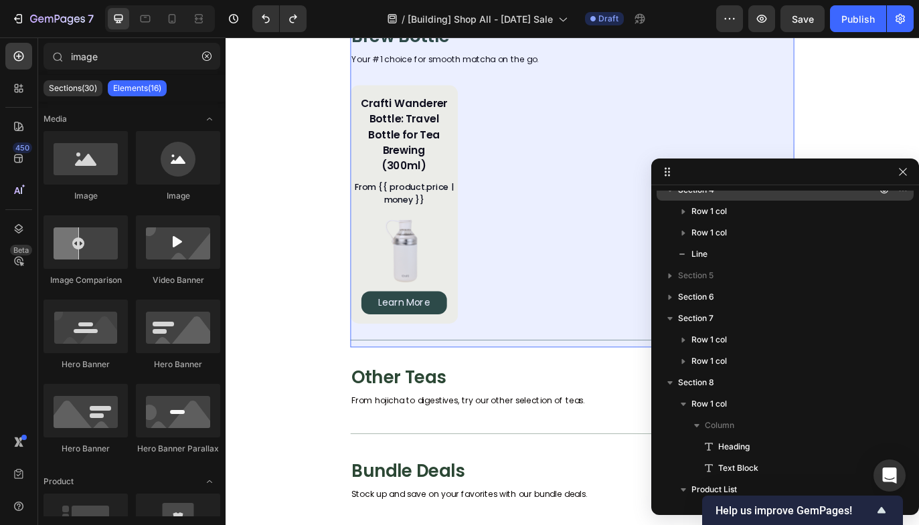
click at [291, 137] on div "For Enthusiasts Heading Rich umami texture, best enjoyed with pure water, made …" at bounding box center [627, 233] width 803 height 2893
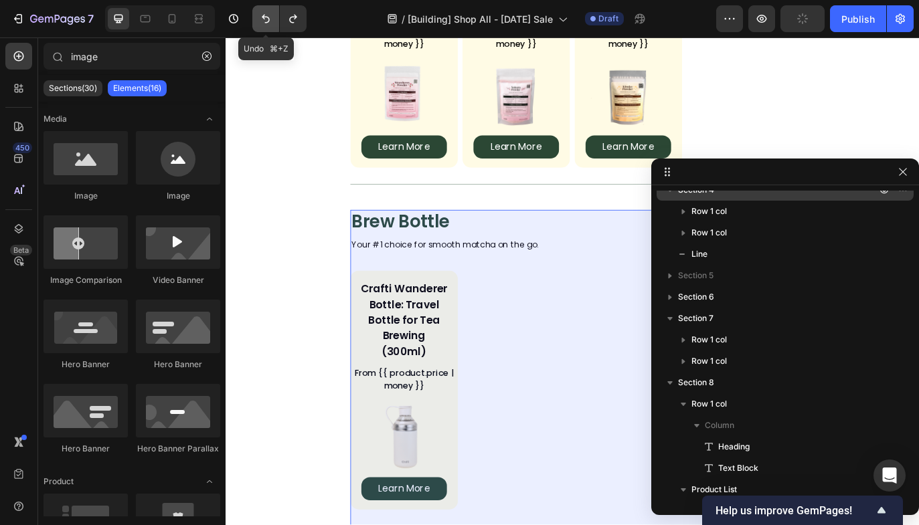
click at [263, 25] on icon "Undo/Redo" at bounding box center [265, 18] width 13 height 13
click at [236, 22] on icon "button" at bounding box center [233, 18] width 9 height 9
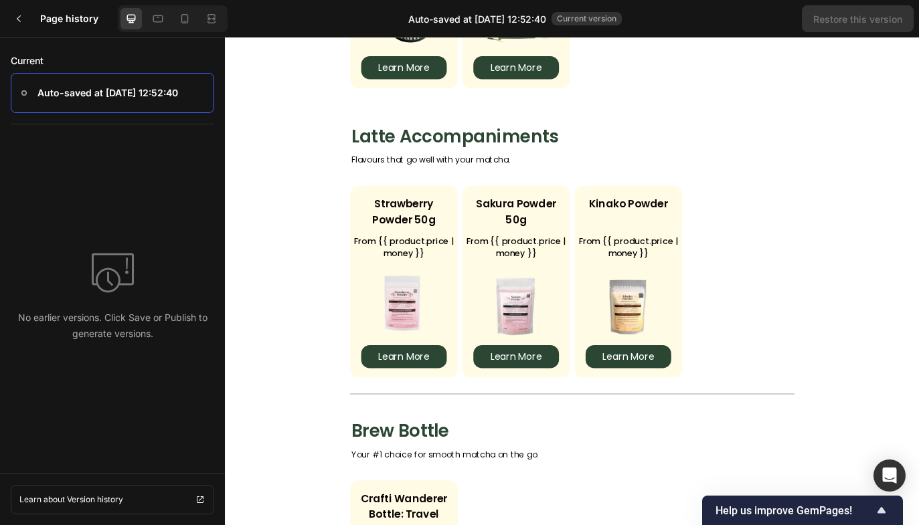
scroll to position [800, 0]
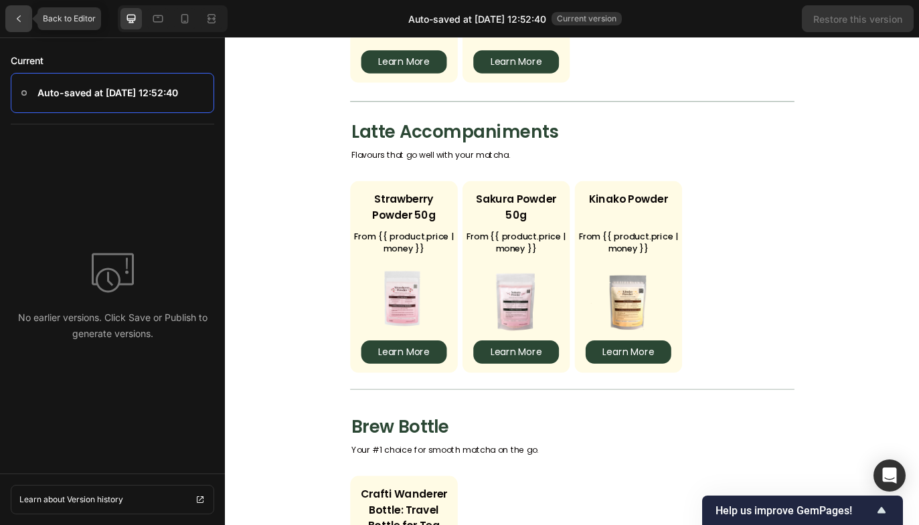
click at [23, 25] on div at bounding box center [18, 18] width 27 height 27
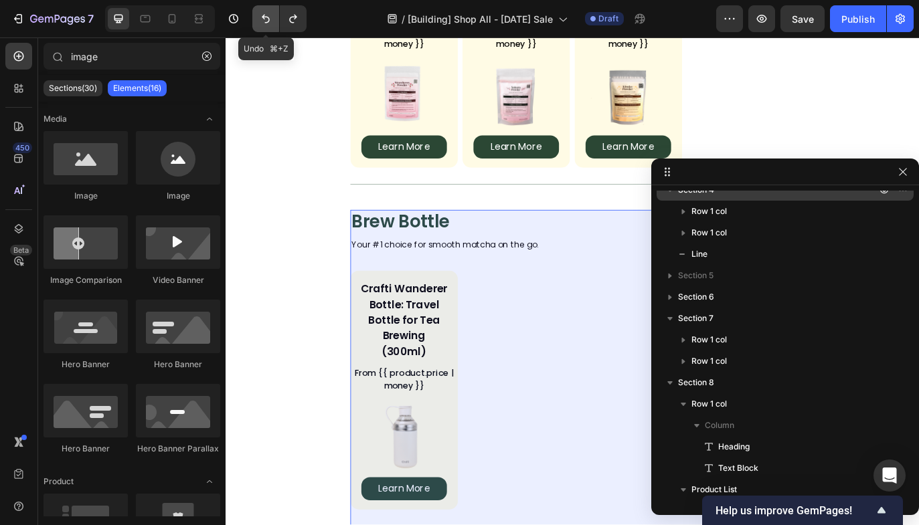
click at [265, 21] on icon "Undo/Redo" at bounding box center [265, 18] width 13 height 13
click at [295, 17] on icon "Undo/Redo" at bounding box center [292, 19] width 7 height 9
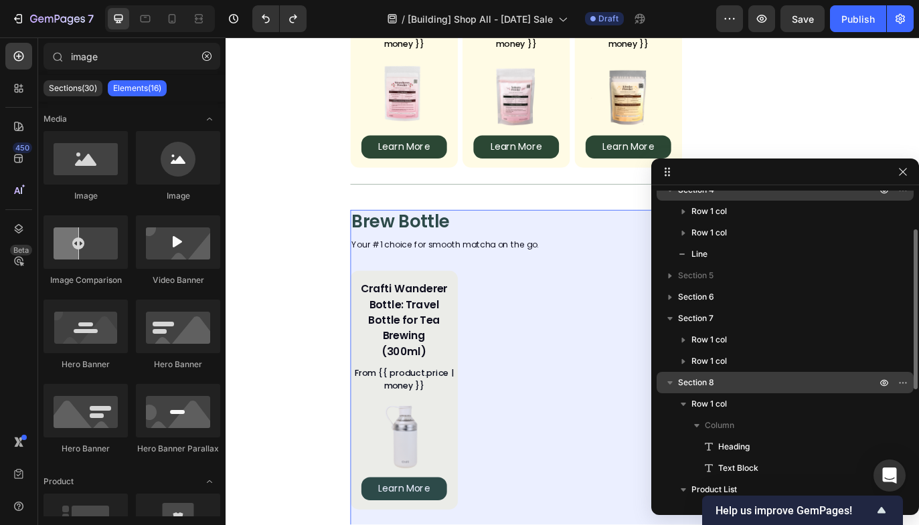
click at [817, 387] on p "Section 8" at bounding box center [778, 382] width 201 height 13
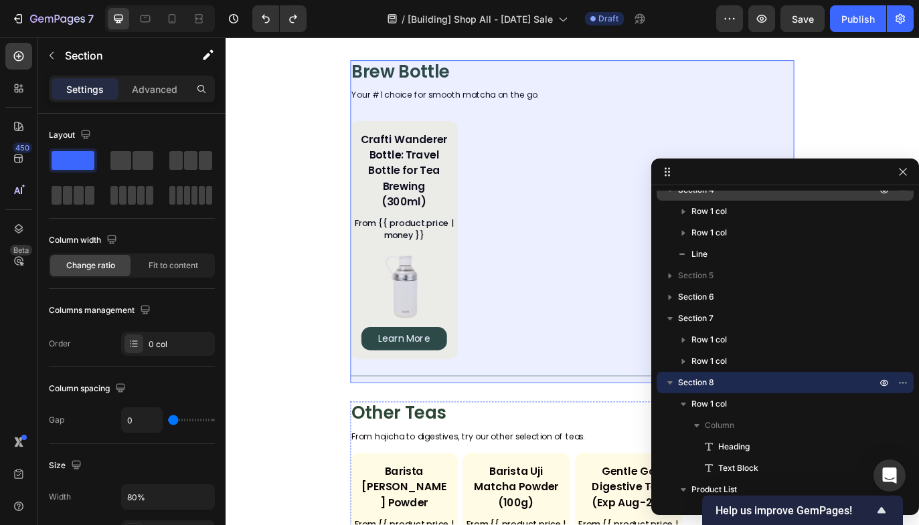
scroll to position [1102, 0]
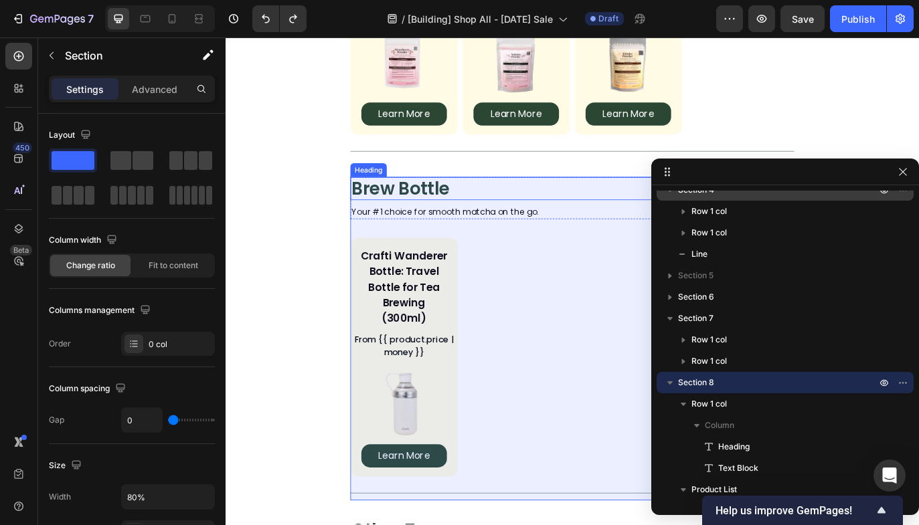
click at [630, 213] on h2 "Brew Bottle" at bounding box center [627, 212] width 514 height 27
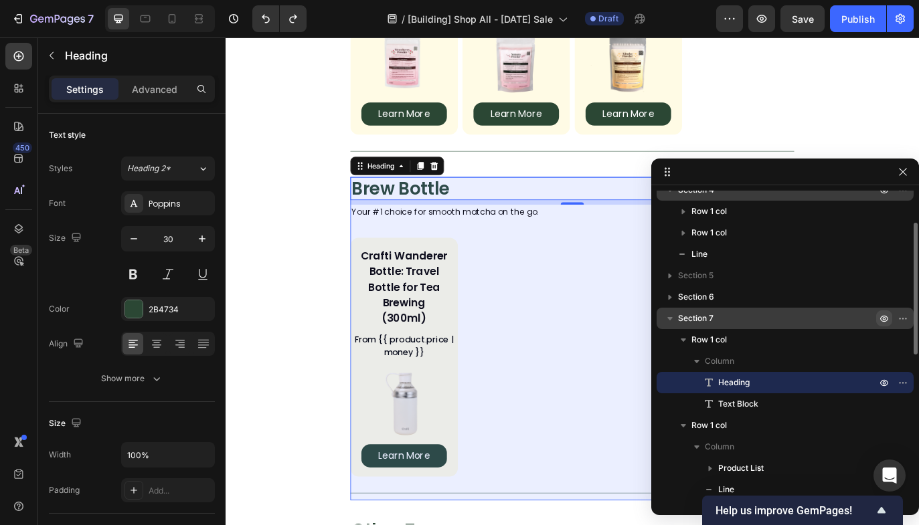
click at [885, 315] on icon "button" at bounding box center [884, 318] width 11 height 11
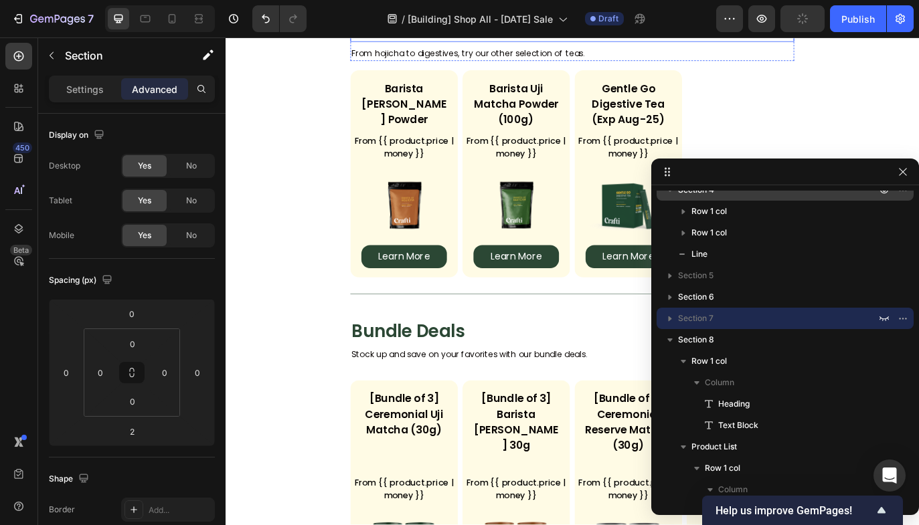
scroll to position [1286, 0]
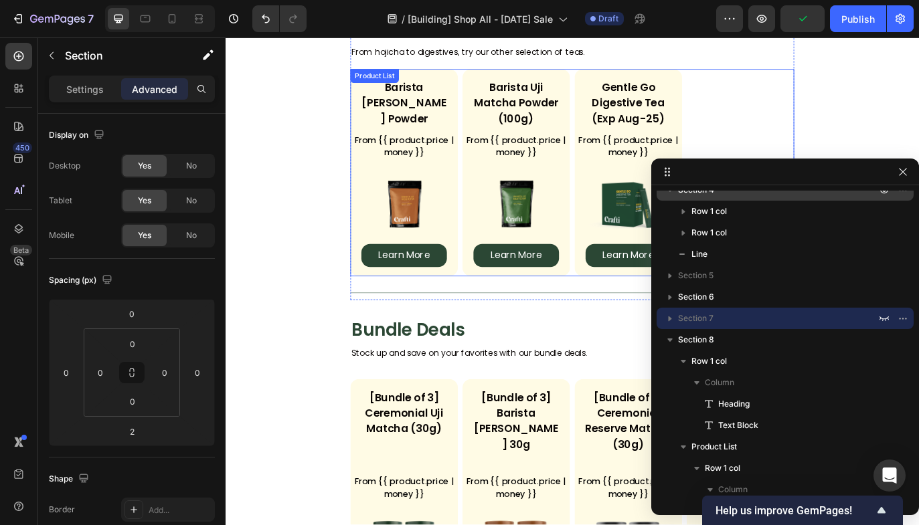
click at [844, 113] on div "Barista [PERSON_NAME] Powder Product Title From {{ product.price | money }} Cus…" at bounding box center [627, 194] width 514 height 241
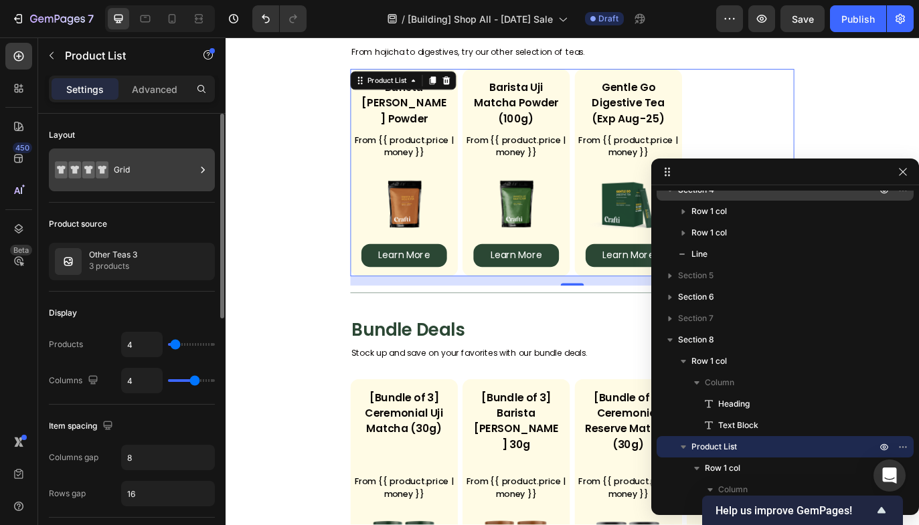
click at [173, 175] on div "Grid" at bounding box center [155, 170] width 82 height 31
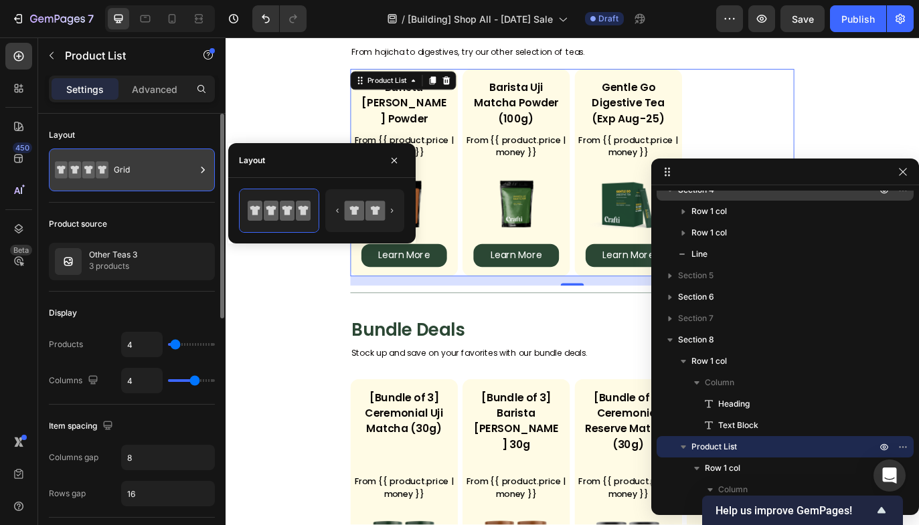
click at [173, 175] on div "Grid" at bounding box center [155, 170] width 82 height 31
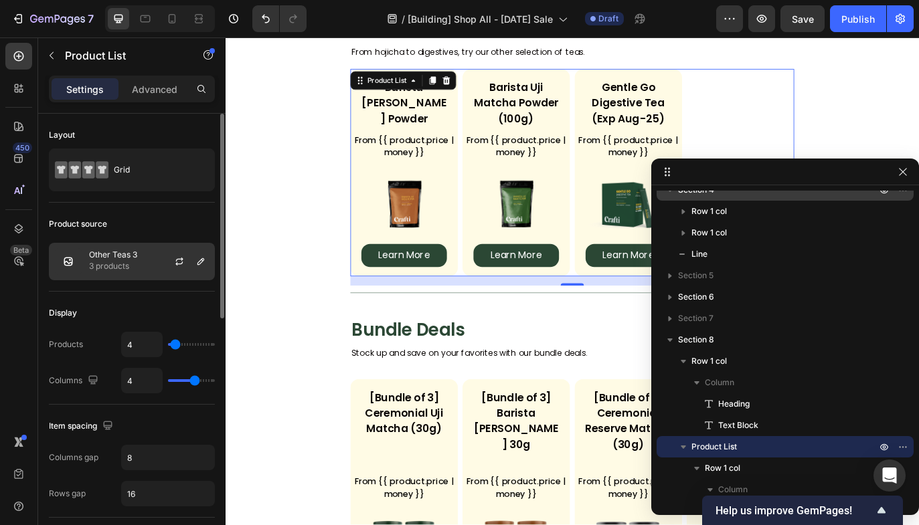
click at [155, 272] on div at bounding box center [184, 262] width 59 height 36
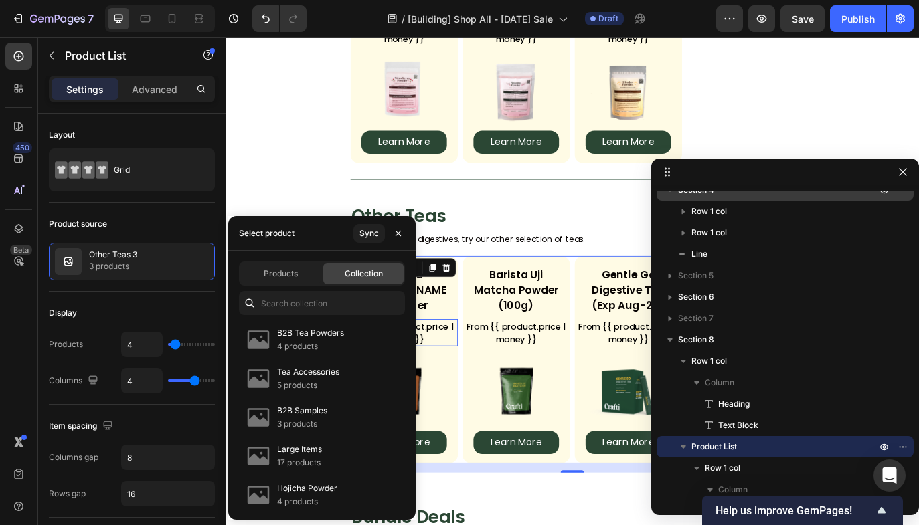
scroll to position [1064, 0]
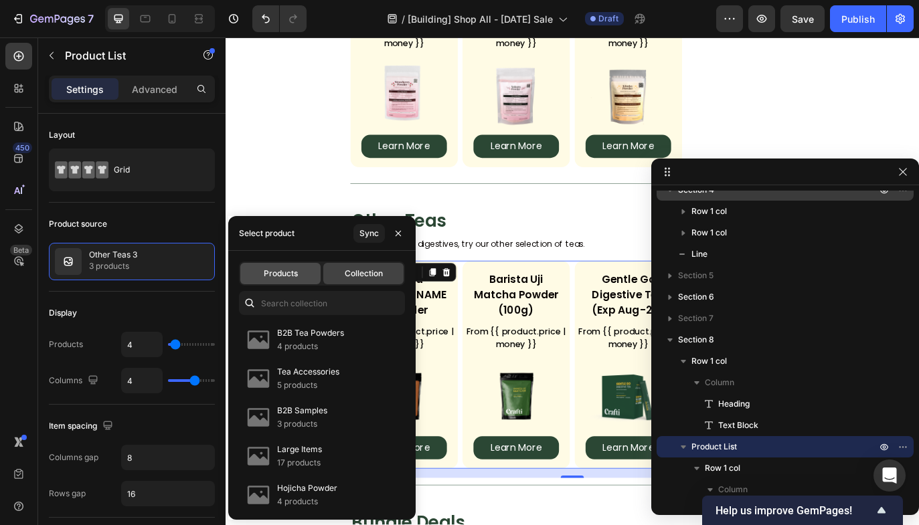
click at [276, 276] on span "Products" at bounding box center [281, 274] width 34 height 12
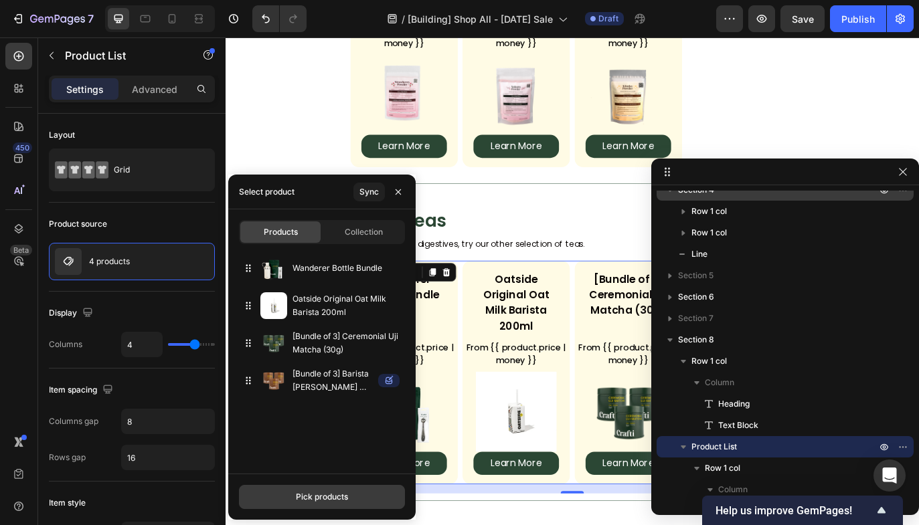
click at [329, 493] on div "Pick products" at bounding box center [322, 497] width 52 height 12
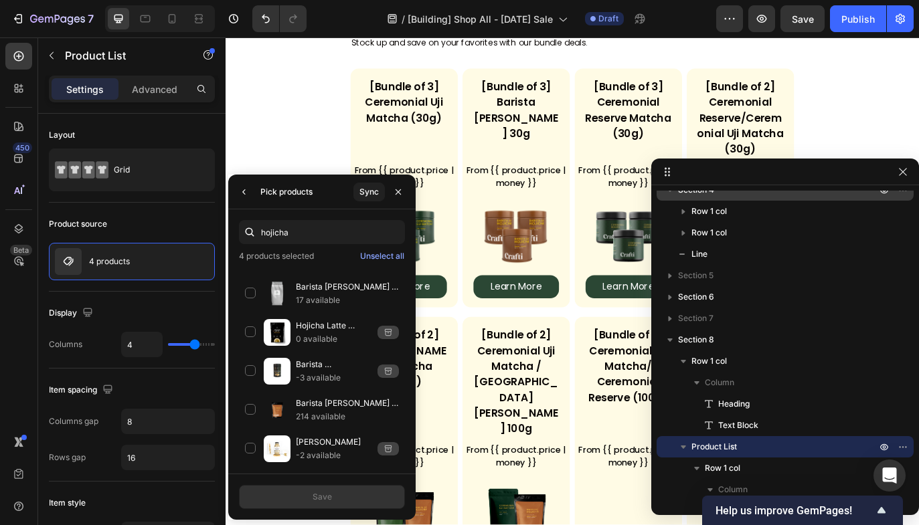
scroll to position [1285, 0]
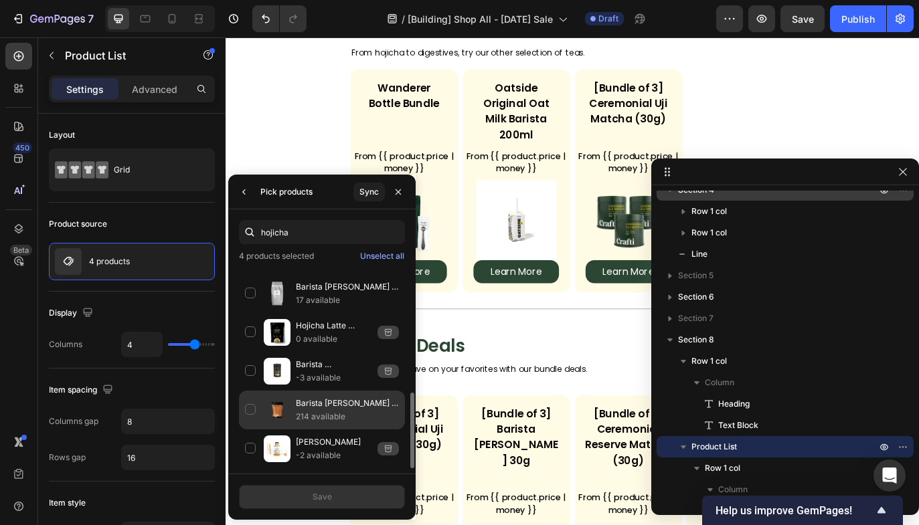
type input "hojicha"
click at [254, 405] on div "Barista [PERSON_NAME] Powder 214 available" at bounding box center [322, 410] width 166 height 39
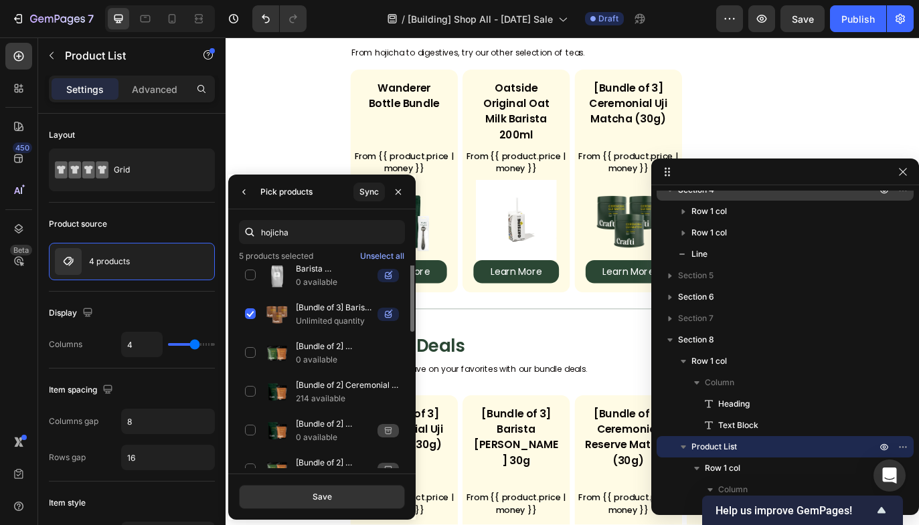
scroll to position [0, 0]
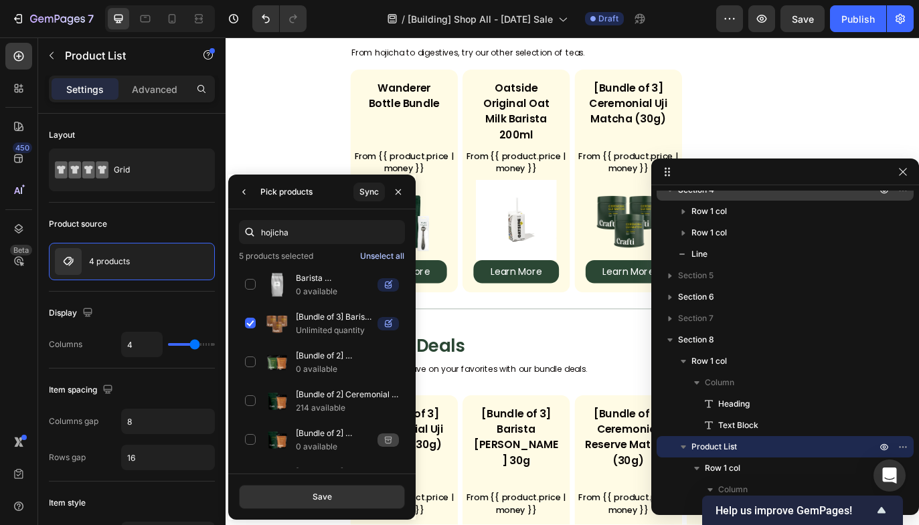
click at [392, 258] on div "Unselect all" at bounding box center [382, 256] width 44 height 12
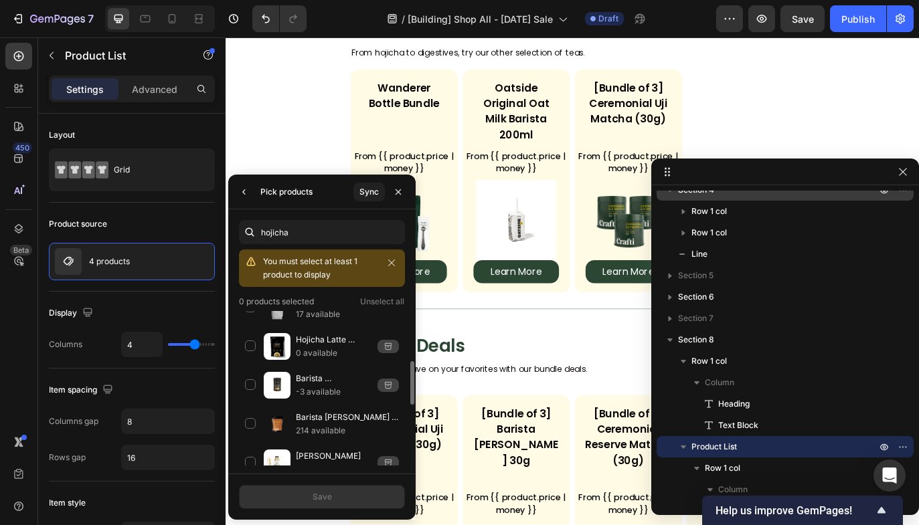
scroll to position [389, 0]
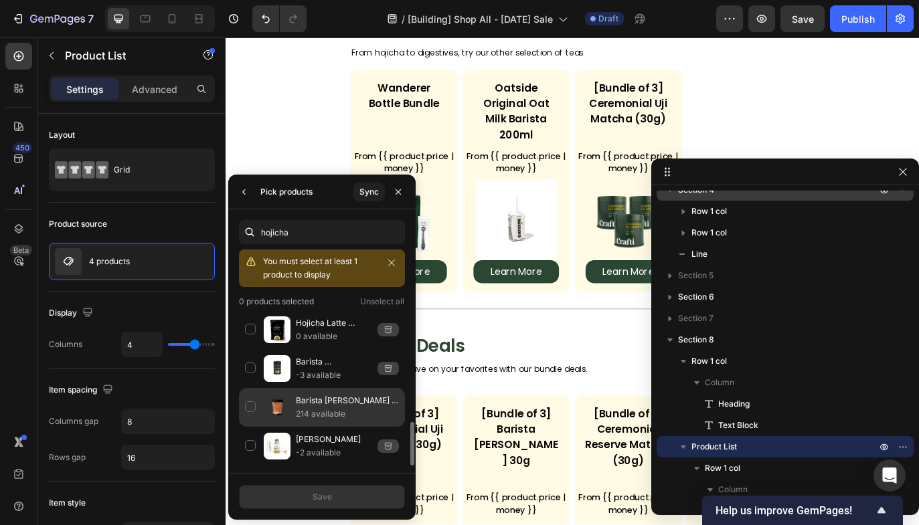
click at [248, 406] on div "Barista [PERSON_NAME] Powder 214 available" at bounding box center [322, 407] width 166 height 39
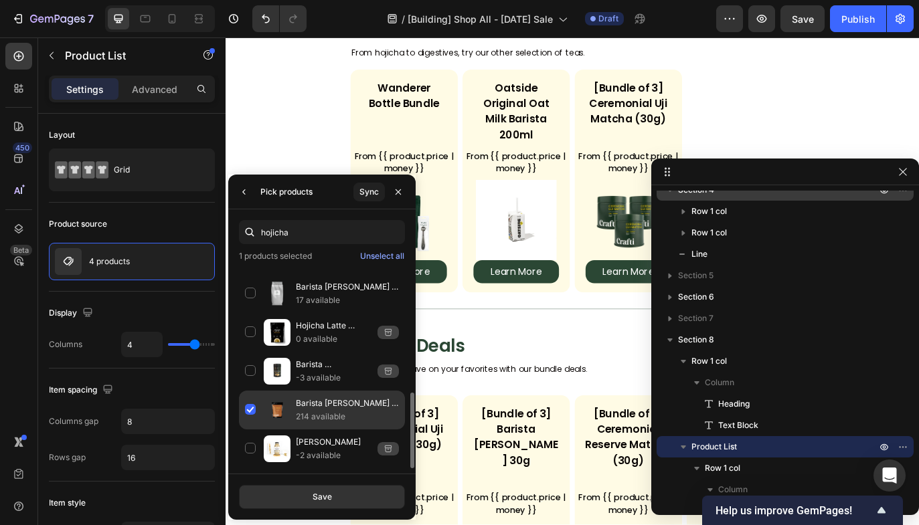
scroll to position [341, 0]
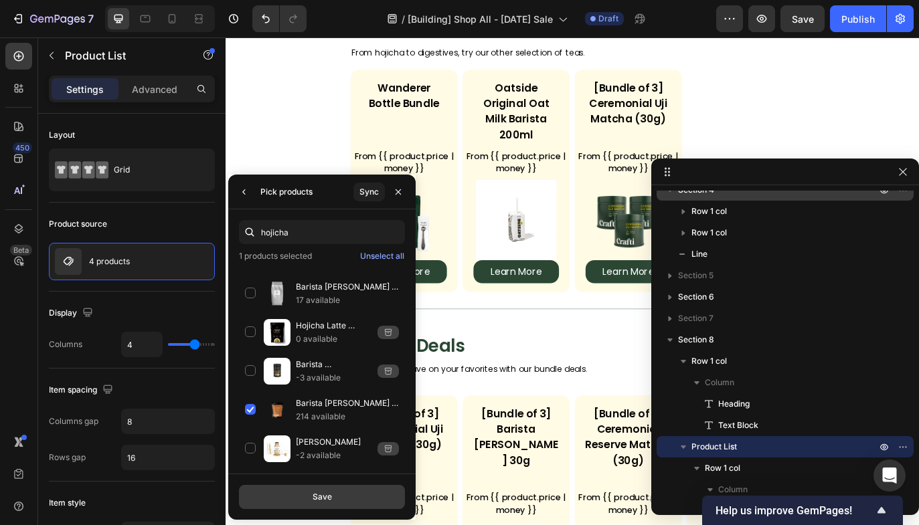
click at [333, 495] on button "Save" at bounding box center [322, 497] width 166 height 24
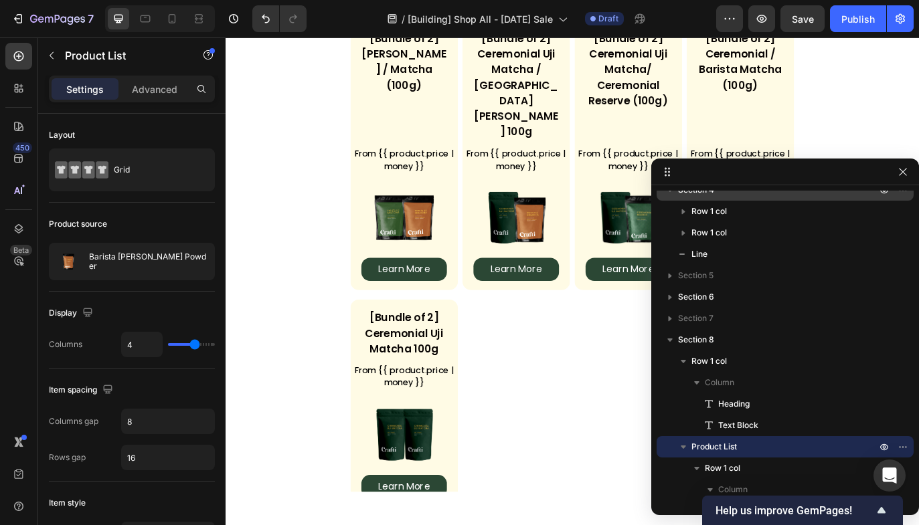
scroll to position [1316, 0]
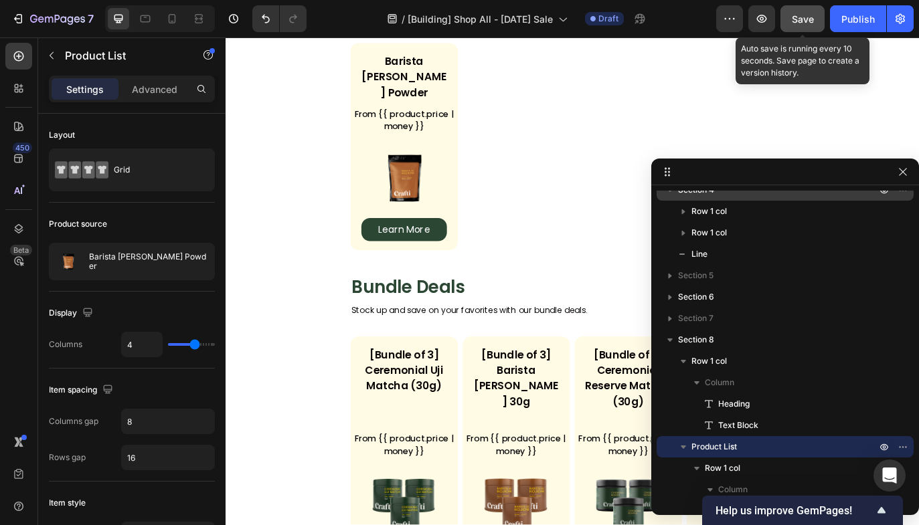
click at [800, 14] on span "Save" at bounding box center [803, 18] width 22 height 11
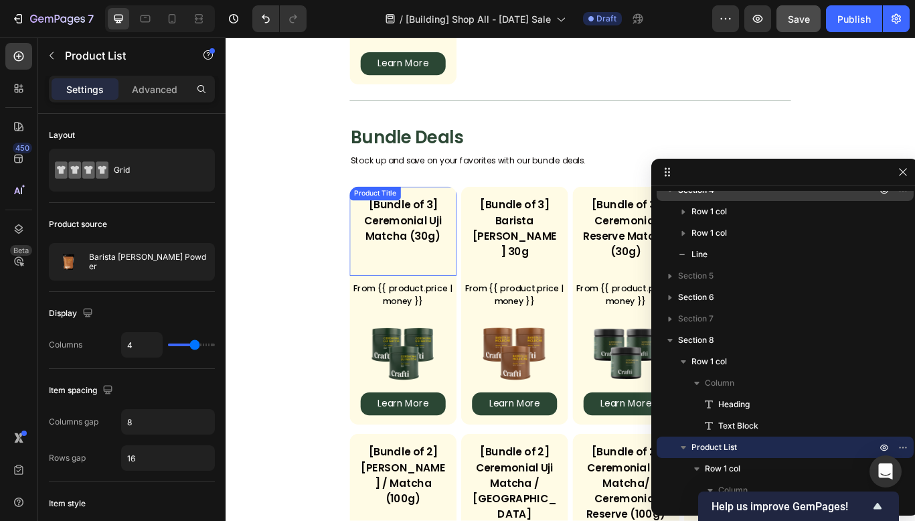
scroll to position [1510, 0]
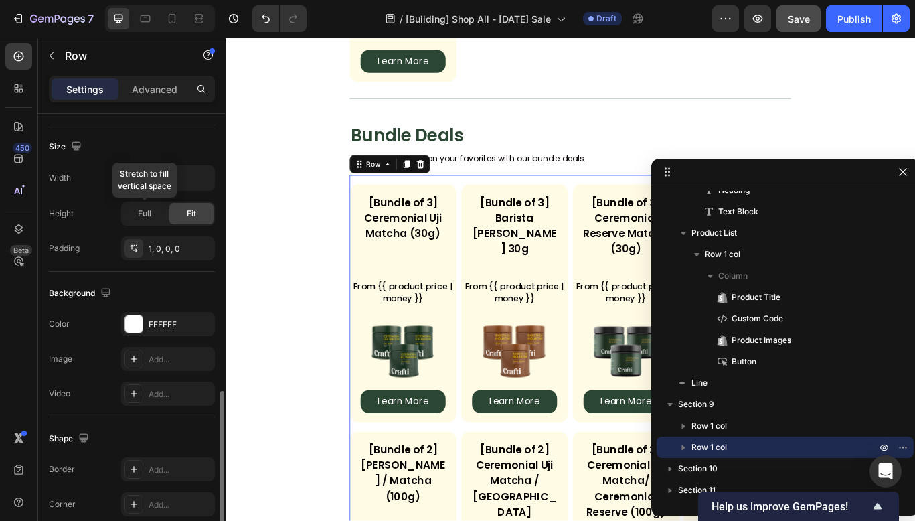
scroll to position [371, 0]
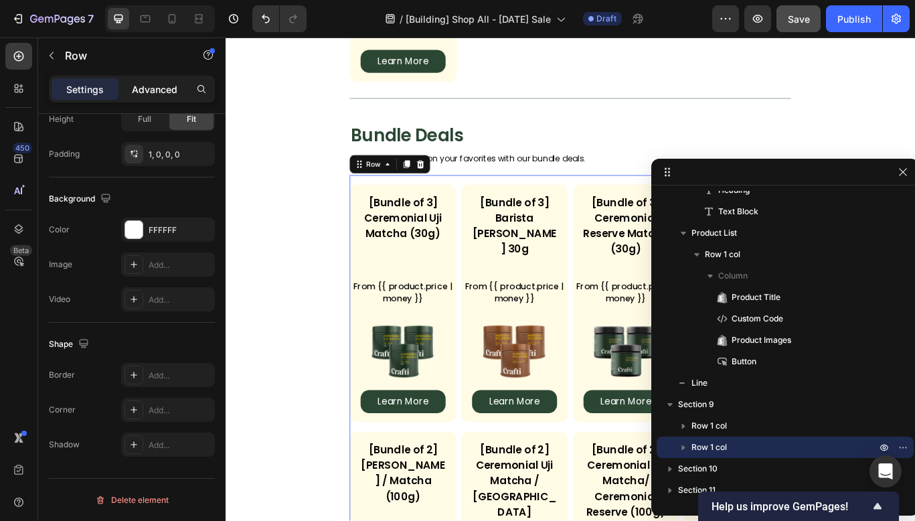
click at [163, 88] on p "Advanced" at bounding box center [155, 89] width 46 height 14
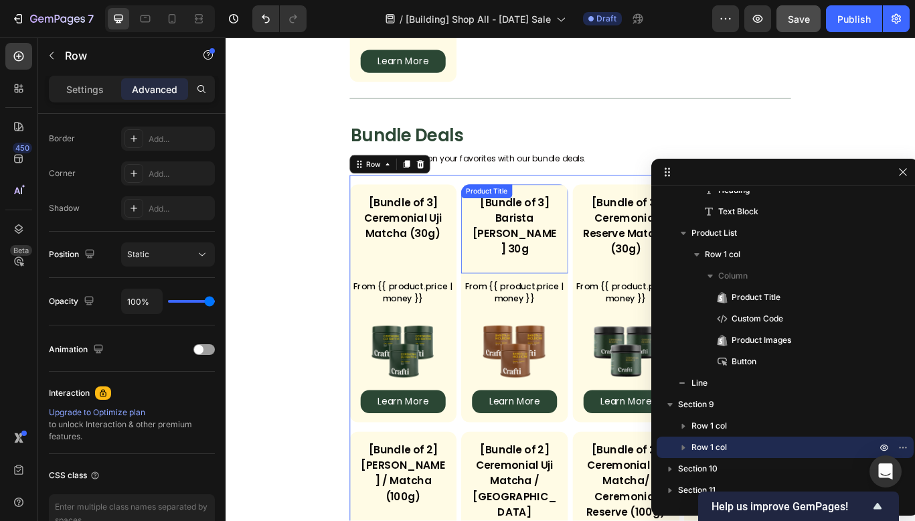
click at [504, 209] on div "Product Title" at bounding box center [530, 217] width 60 height 16
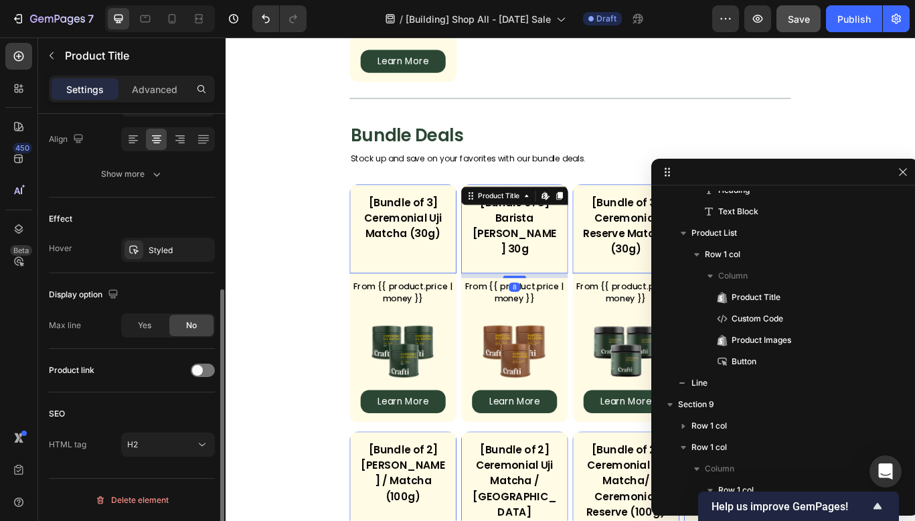
scroll to position [0, 0]
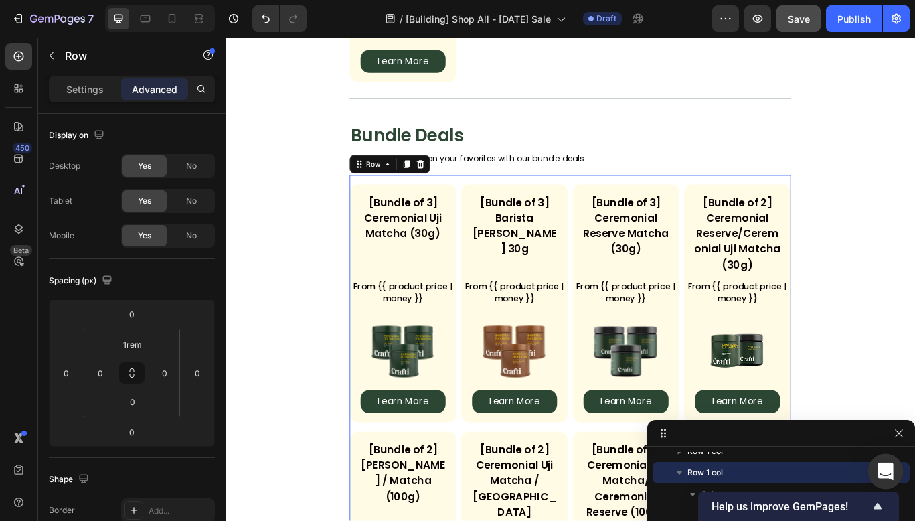
drag, startPoint x: 871, startPoint y: 170, endPoint x: 900, endPoint y: 458, distance: 289.9
click at [900, 0] on body "7 Version history / [Building] Shop All - [DATE] Sale Draft Preview Save Publis…" at bounding box center [457, 0] width 915 height 0
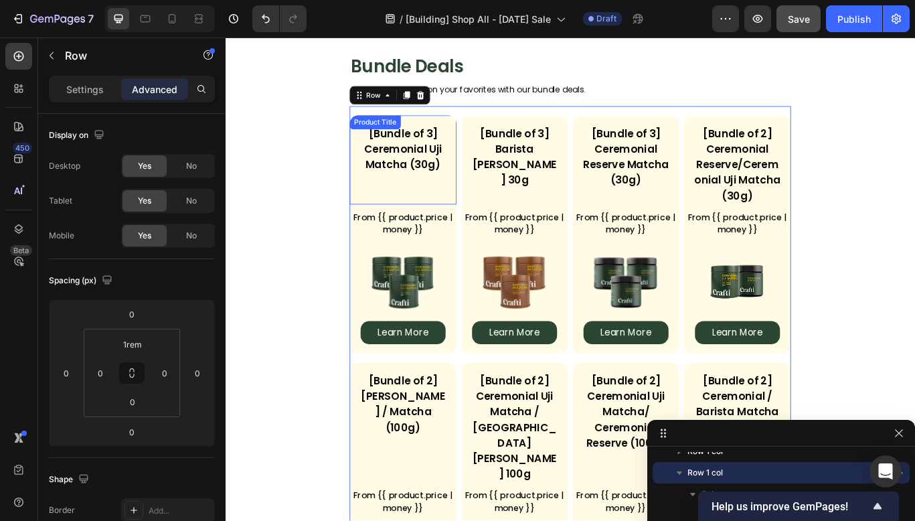
scroll to position [1630, 0]
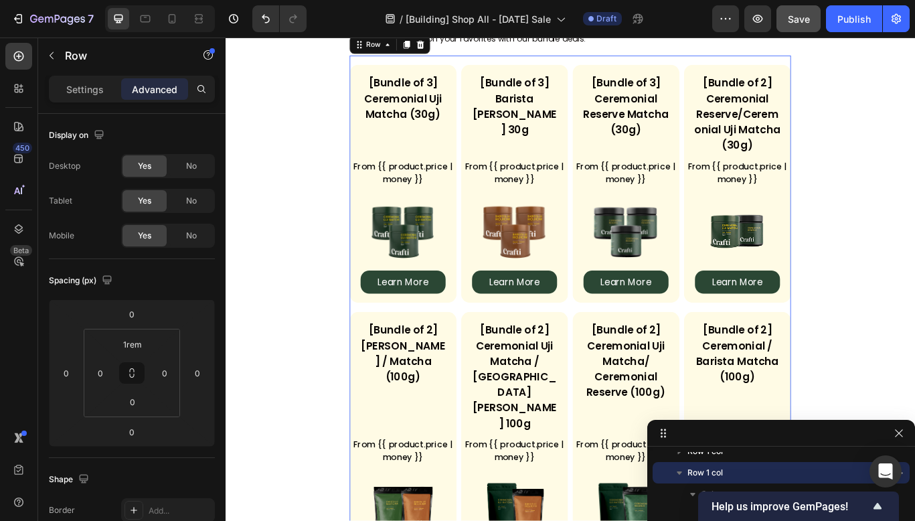
click at [438, 66] on div "[Bundle of 3] Ceremonial Uji Matcha (30g) Product Title From {{ product.price |…" at bounding box center [627, 501] width 514 height 885
click at [55, 57] on icon "button" at bounding box center [51, 55] width 11 height 11
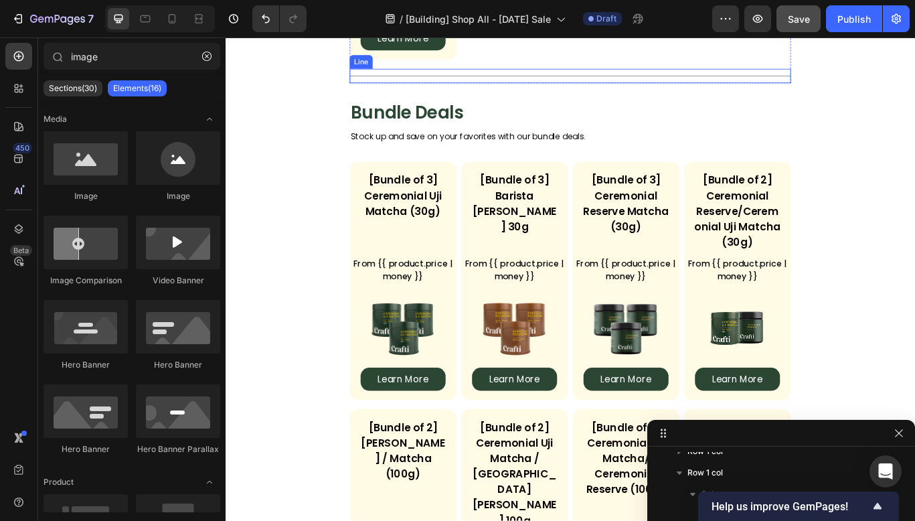
scroll to position [1550, 0]
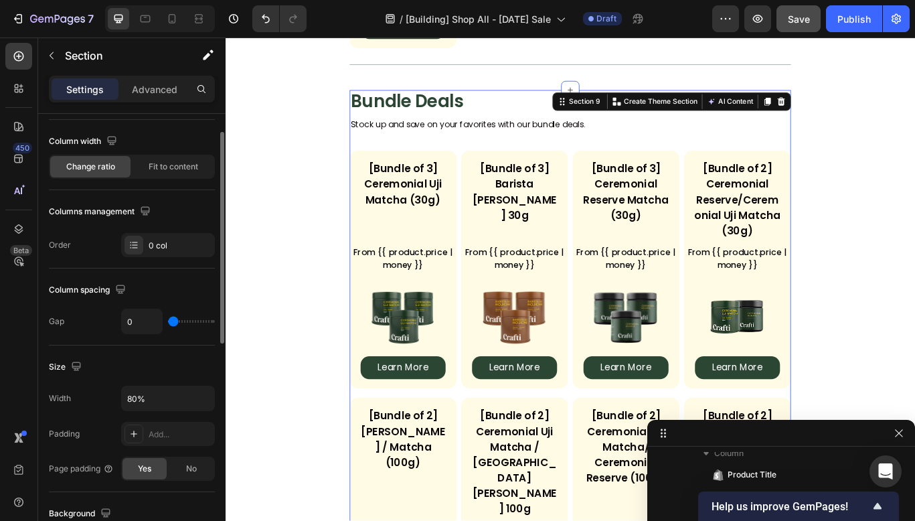
scroll to position [0, 0]
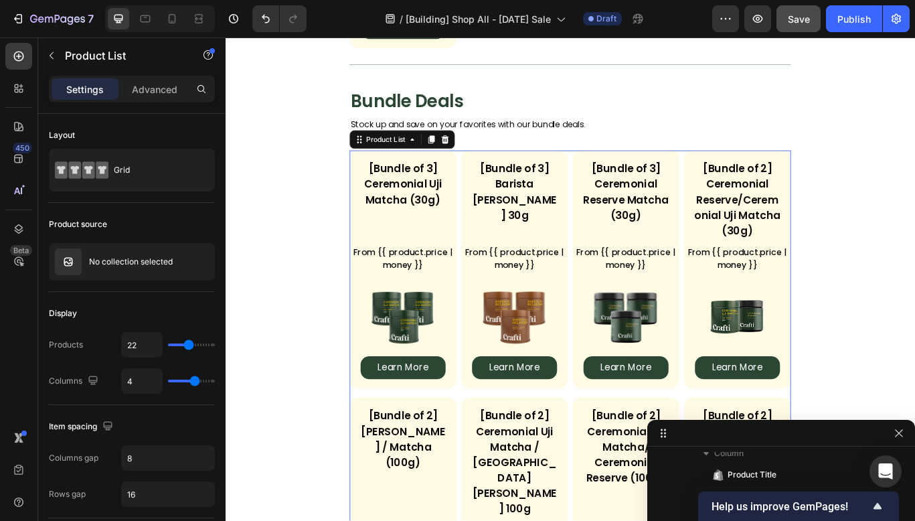
scroll to position [566, 0]
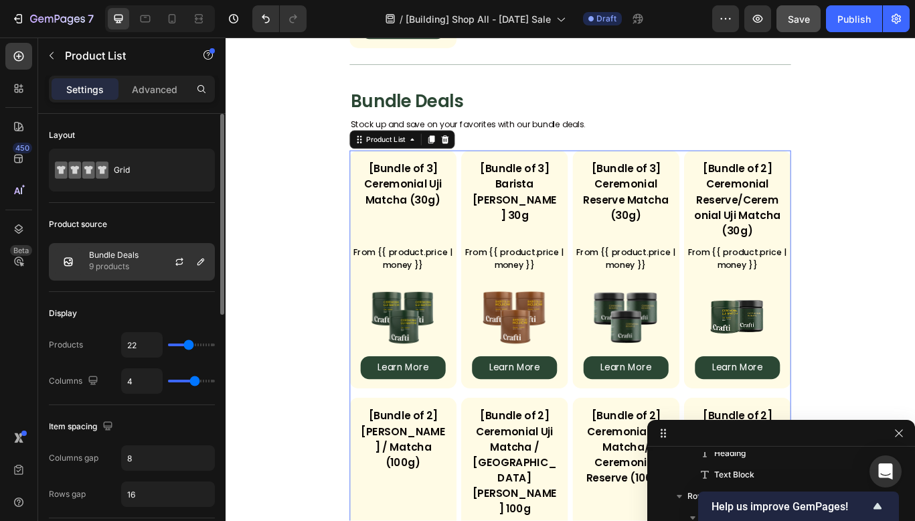
click at [110, 246] on div "Bundle Deals 9 products" at bounding box center [132, 261] width 166 height 37
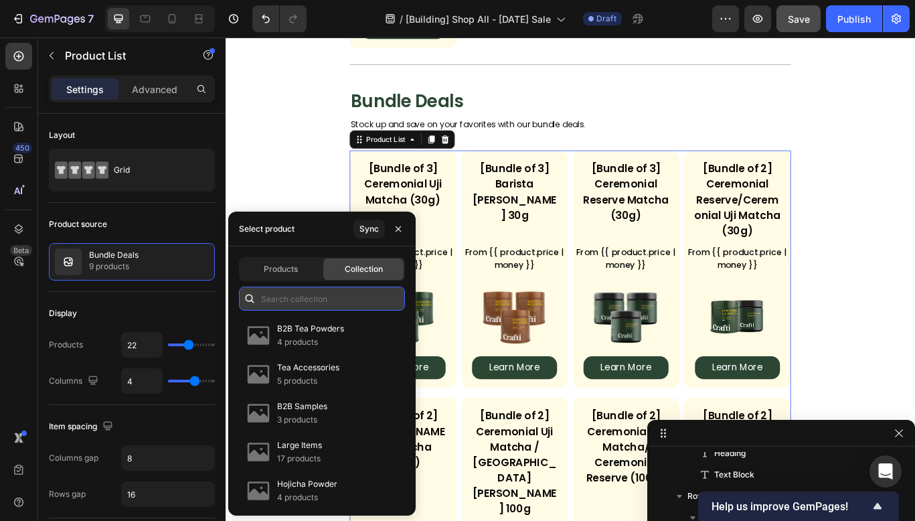
click at [327, 301] on input "text" at bounding box center [322, 298] width 166 height 24
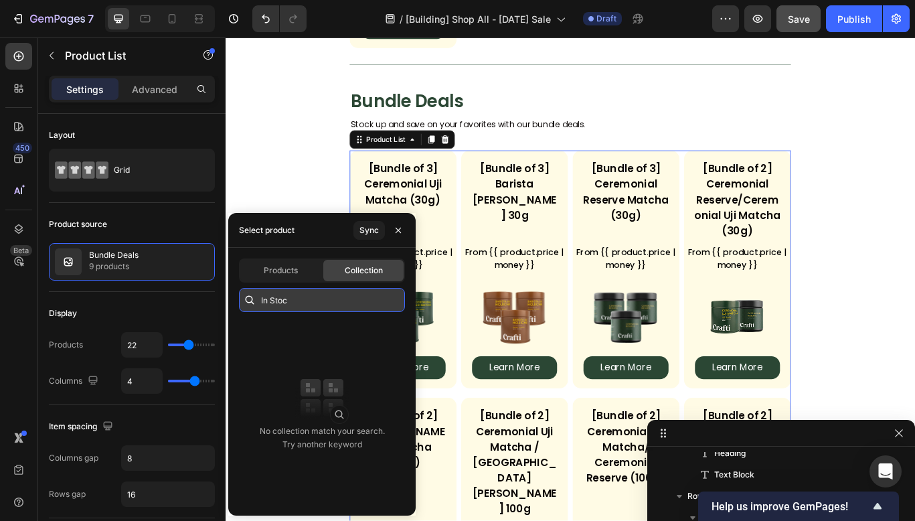
type input "In Stock"
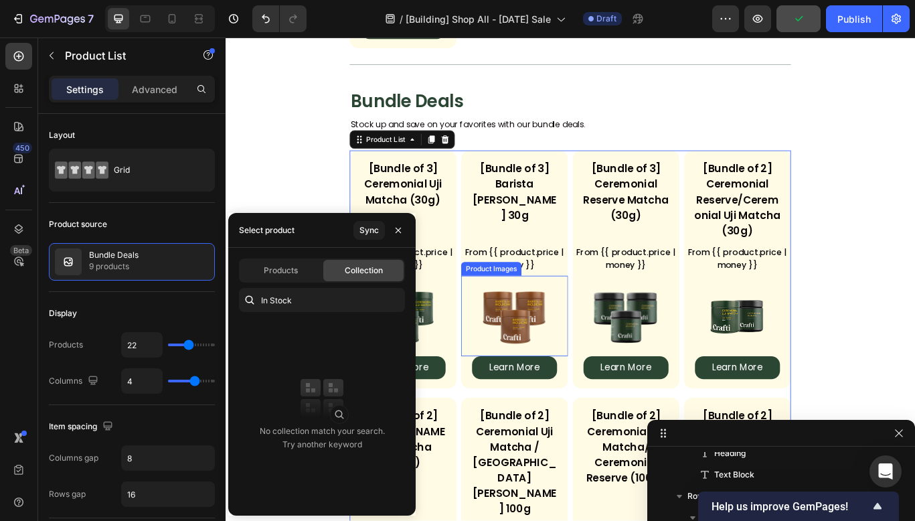
click at [559, 315] on img at bounding box center [562, 362] width 94 height 94
